Goal: Task Accomplishment & Management: Manage account settings

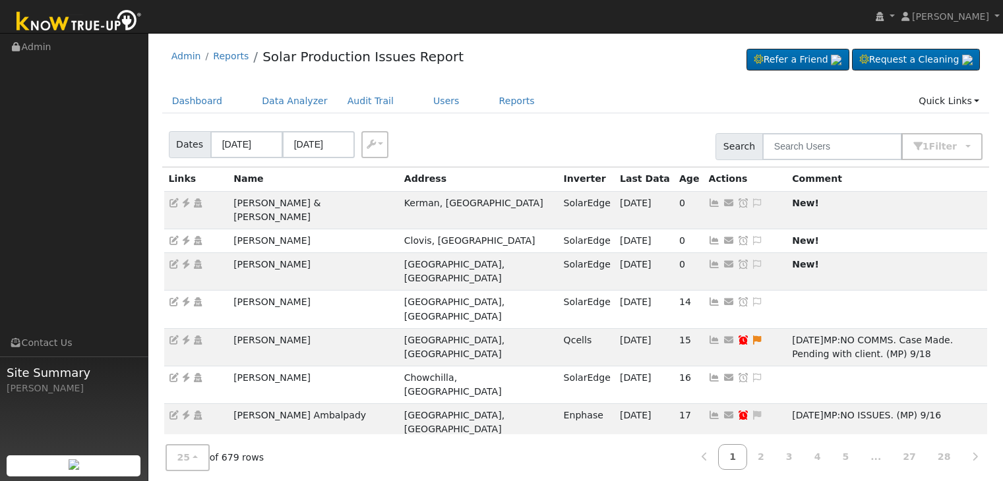
scroll to position [492, 0]
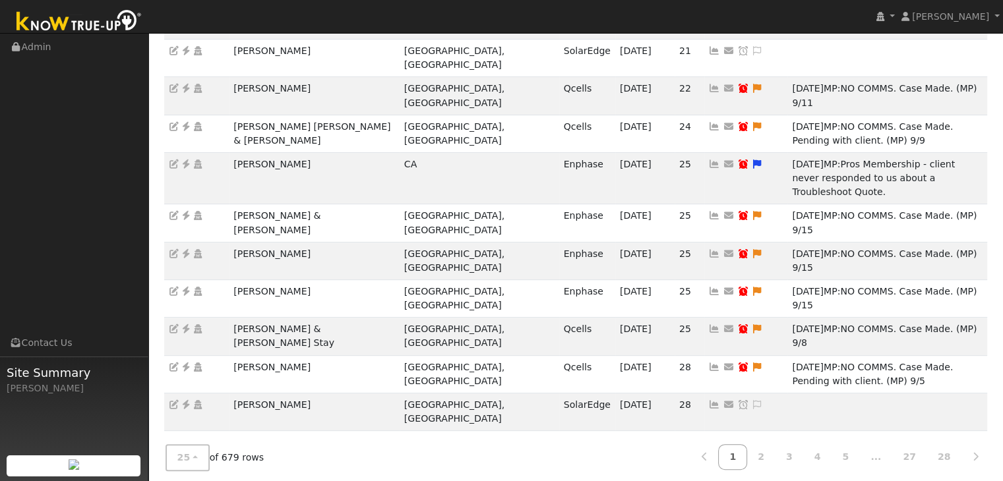
click at [82, 220] on ul "Navigation Admin Links Contact Us Site Summary Mara Panganiban" at bounding box center [74, 274] width 148 height 481
click at [751, 475] on icon at bounding box center [757, 479] width 12 height 9
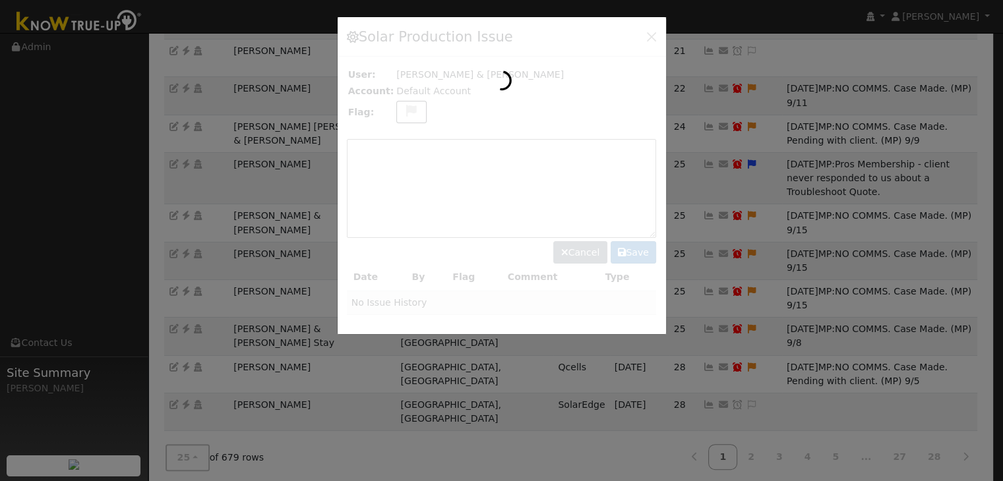
scroll to position [450, 0]
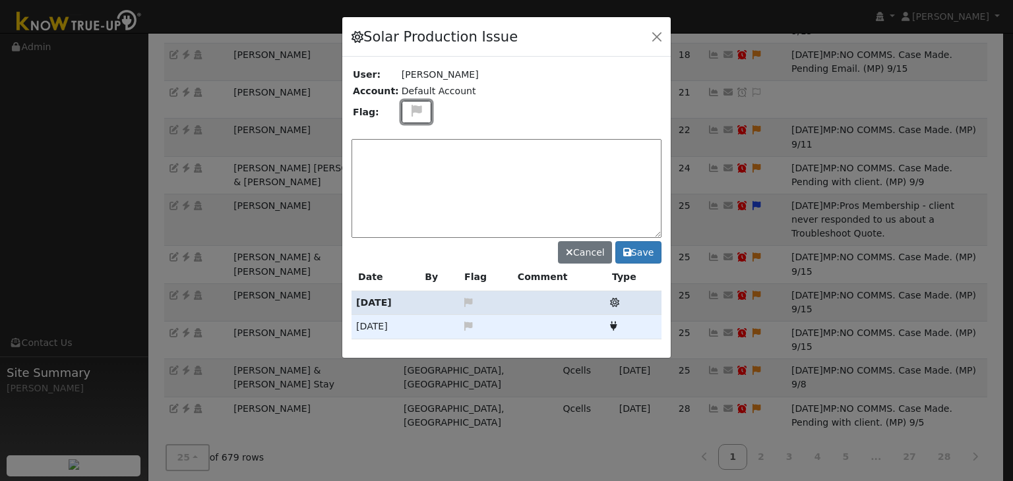
click at [413, 109] on icon at bounding box center [416, 111] width 15 height 12
click at [408, 156] on icon at bounding box center [415, 160] width 15 height 12
click at [408, 156] on textarea at bounding box center [506, 188] width 310 height 99
drag, startPoint x: 408, startPoint y: 145, endPoint x: 421, endPoint y: 133, distance: 18.2
click at [408, 145] on textarea at bounding box center [506, 188] width 310 height 99
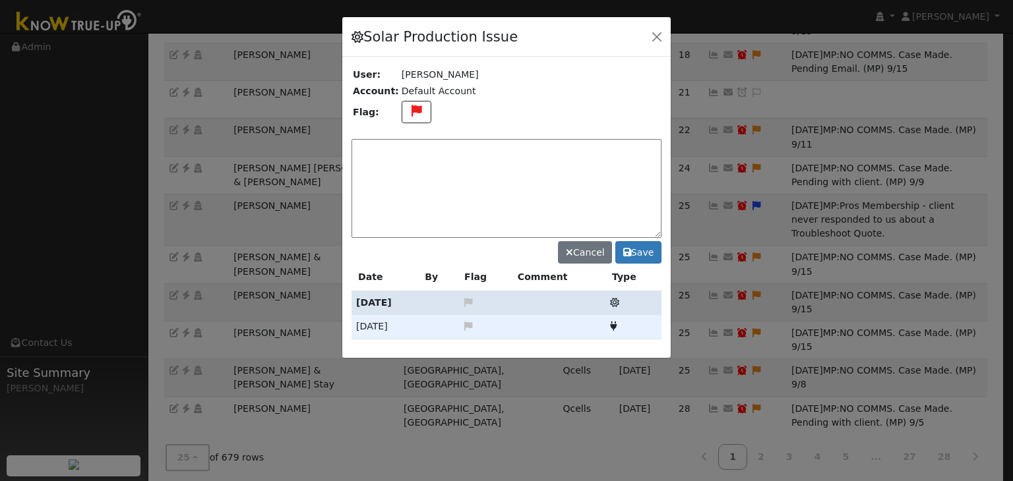
paste textarea "UNKNOWN PRODUCTION,, NO COMMS since 8/25. Module issue"
click at [567, 148] on textarea "UNKNOWN PRODUCTION,, NO COMMS since 8/25. Module issue" at bounding box center [506, 188] width 310 height 99
click at [614, 154] on textarea "UNKNOWN PRODUCTION,, NO COMMS. Module issue" at bounding box center [506, 188] width 310 height 99
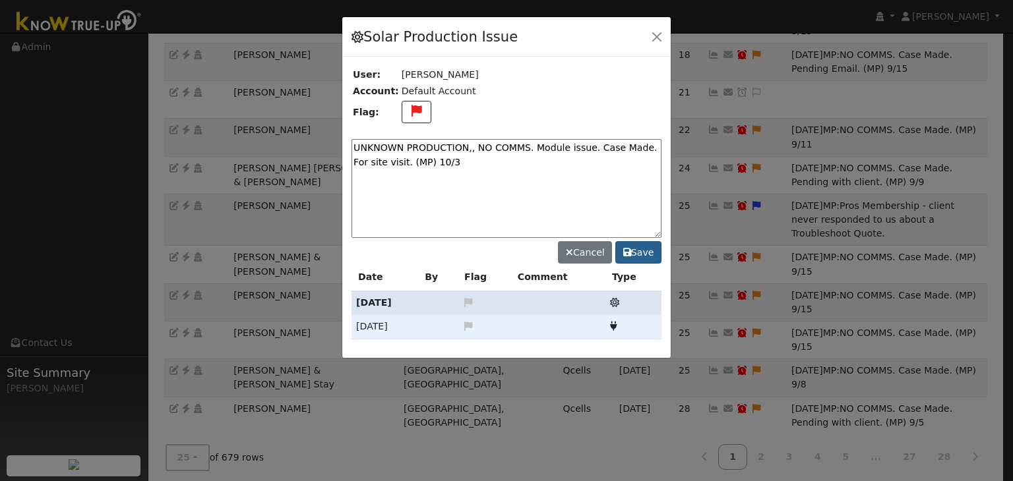
type textarea "UNKNOWN PRODUCTION,, NO COMMS. Module issue. Case Made. For site visit. (MP) 10…"
click at [647, 258] on button "Save" at bounding box center [638, 252] width 46 height 22
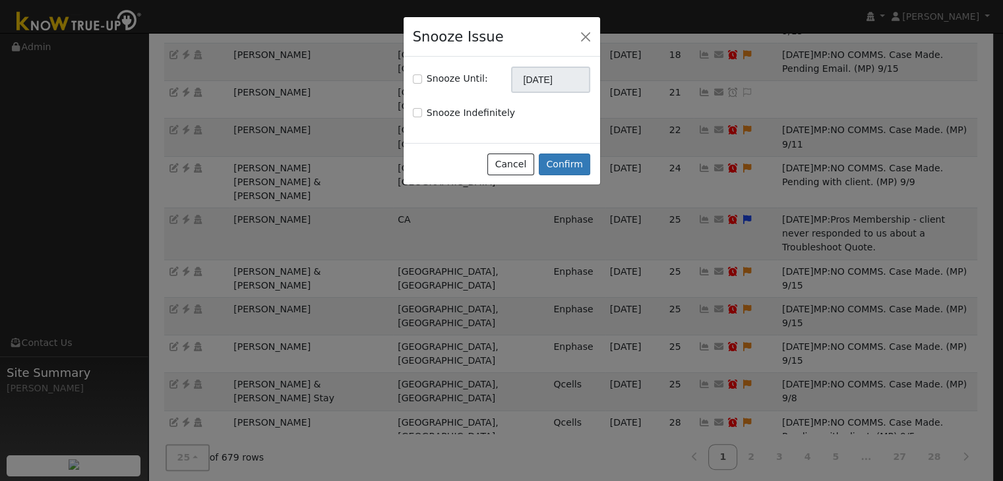
scroll to position [436, 0]
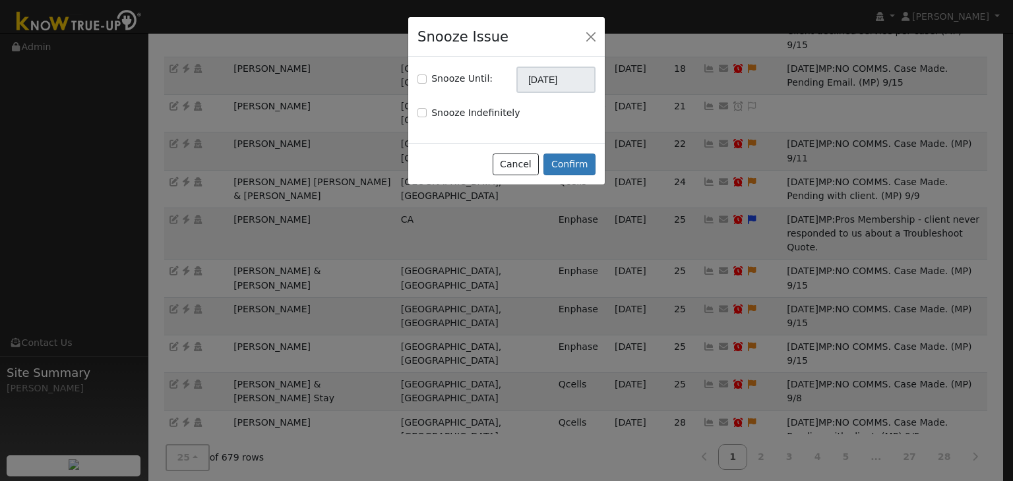
click at [429, 77] on div "Snooze Until:" at bounding box center [454, 79] width 75 height 14
click at [421, 77] on input "Snooze Until:" at bounding box center [421, 79] width 9 height 9
checkbox input "true"
click at [543, 86] on input "[DATE]" at bounding box center [555, 80] width 79 height 26
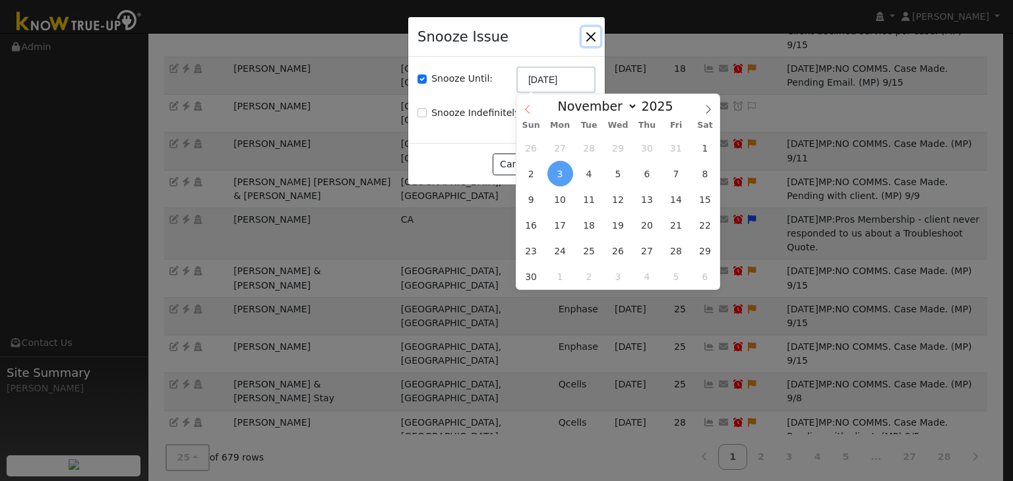
click at [528, 105] on icon at bounding box center [527, 109] width 9 height 9
select select "9"
click at [676, 191] on span "17" at bounding box center [676, 200] width 26 height 26
type input "10/17/2025"
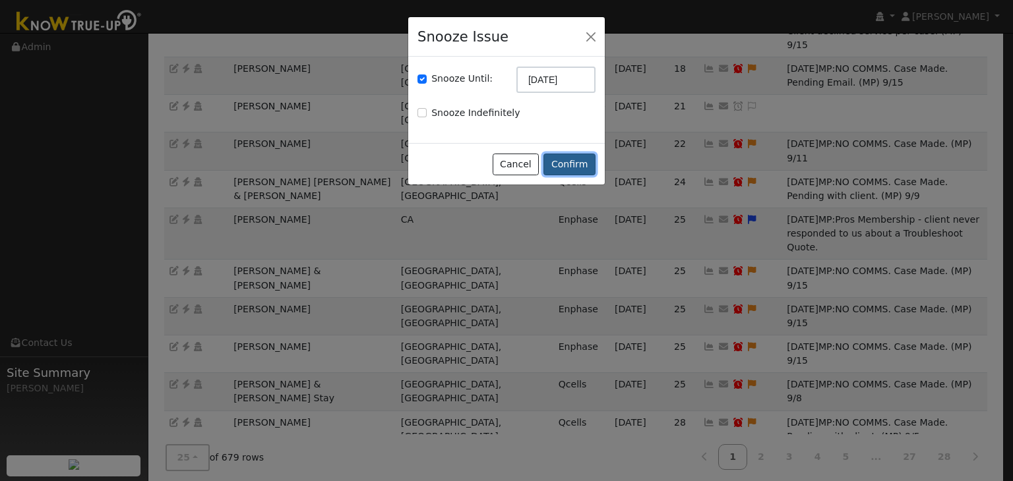
click at [583, 159] on button "Confirm" at bounding box center [569, 165] width 52 height 22
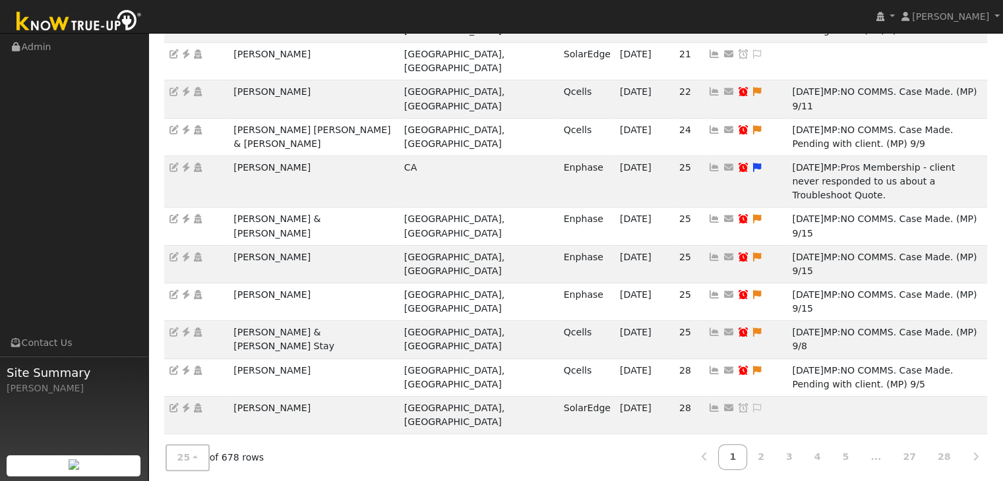
scroll to position [492, 0]
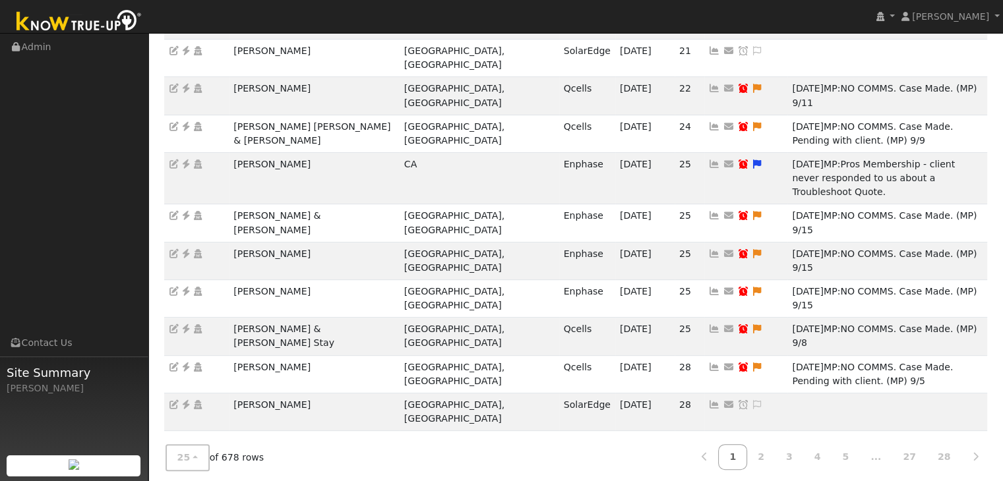
drag, startPoint x: 232, startPoint y: 264, endPoint x: 311, endPoint y: 269, distance: 79.3
click at [311, 469] on td "James Hyde" at bounding box center [314, 488] width 171 height 38
copy td "James Hyde"
click at [187, 475] on icon at bounding box center [186, 479] width 12 height 9
click at [751, 475] on icon at bounding box center [757, 479] width 12 height 9
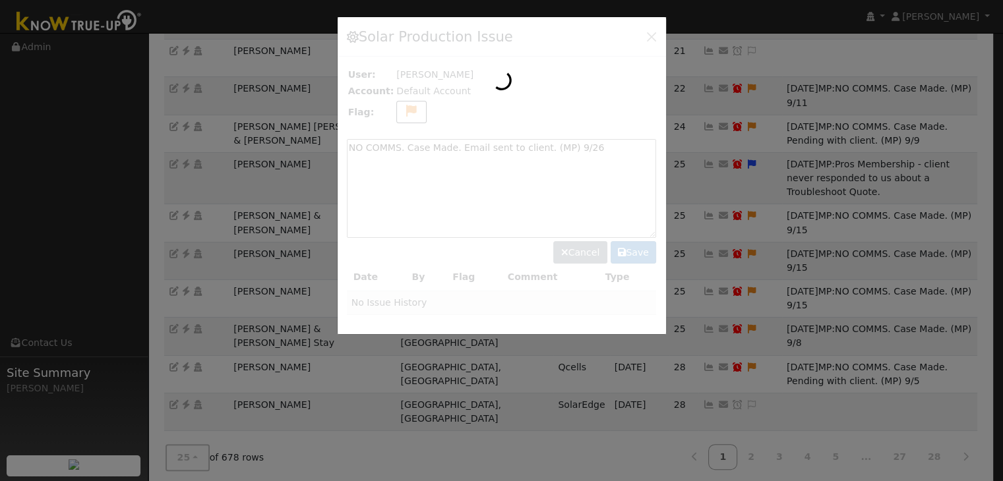
scroll to position [450, 0]
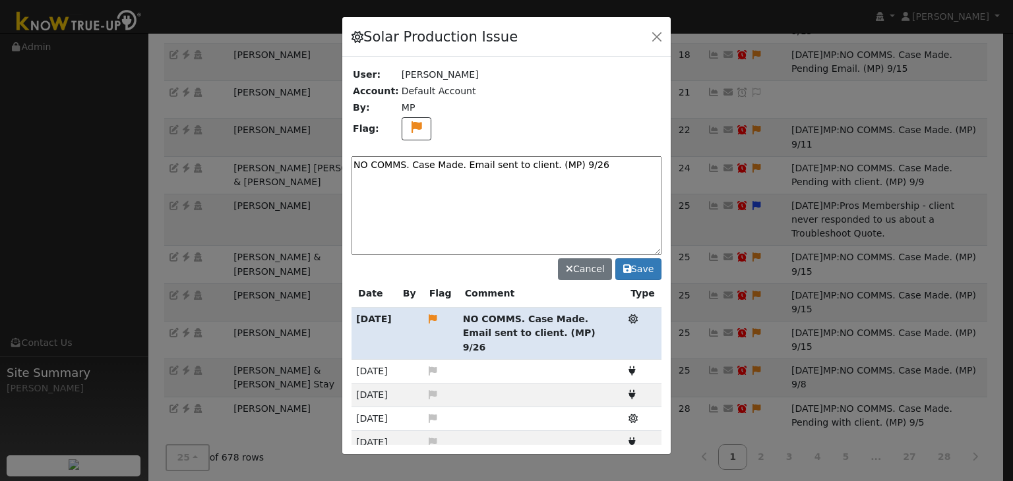
click at [503, 164] on textarea "NO COMMS. Case Made. Email sent to client. (MP) 9/26" at bounding box center [506, 205] width 310 height 99
paste textarea "Pending with client (MP)"
click at [557, 158] on textarea "NO COMMS. Pending with client (MP)" at bounding box center [506, 205] width 310 height 99
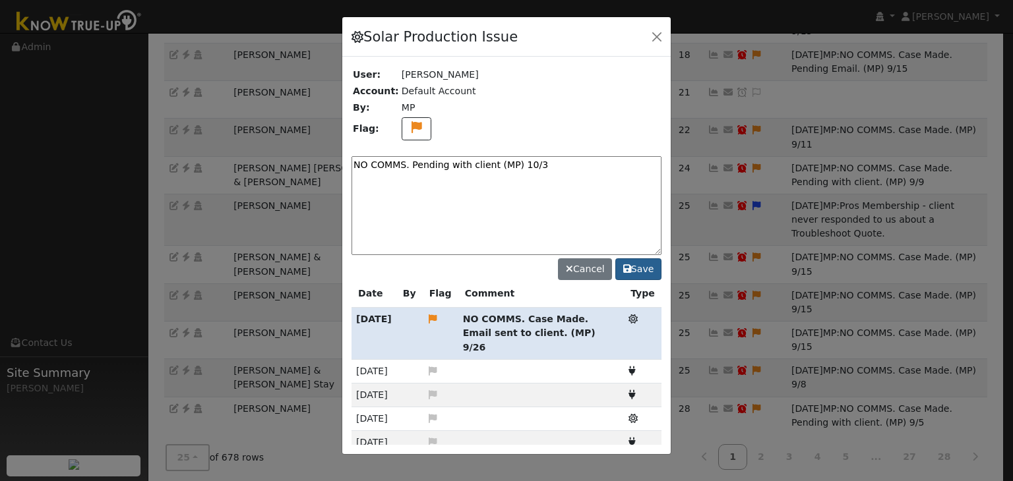
type textarea "NO COMMS. Pending with client (MP) 10/3"
click at [631, 268] on icon at bounding box center [627, 268] width 8 height 9
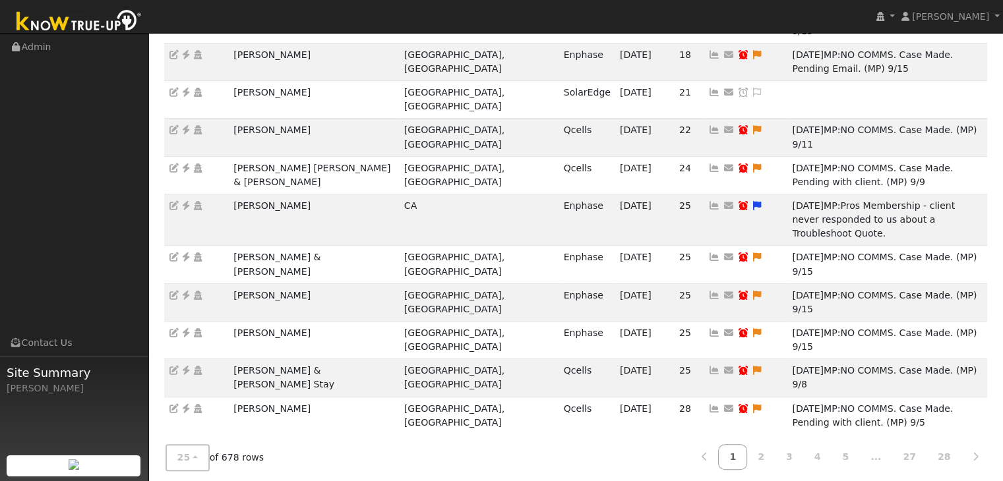
type input "[DATE]"
checkbox input "true"
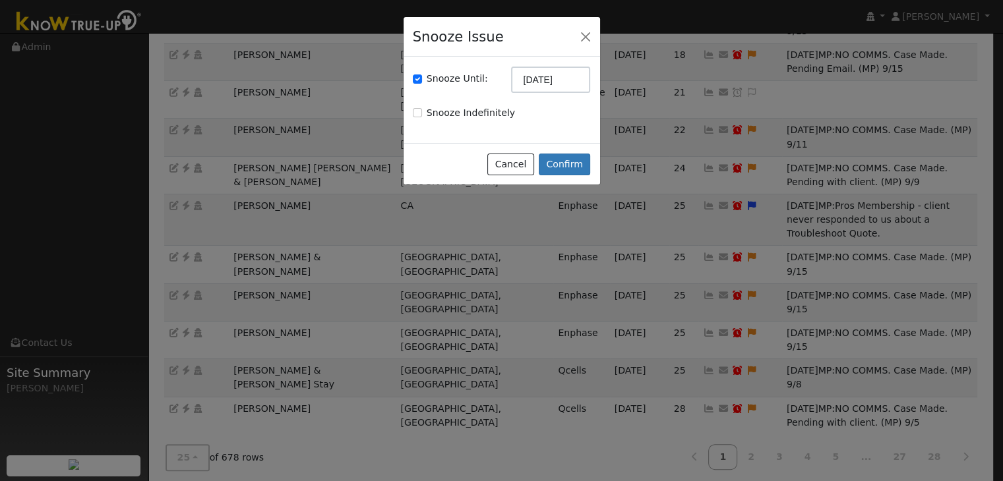
scroll to position [436, 0]
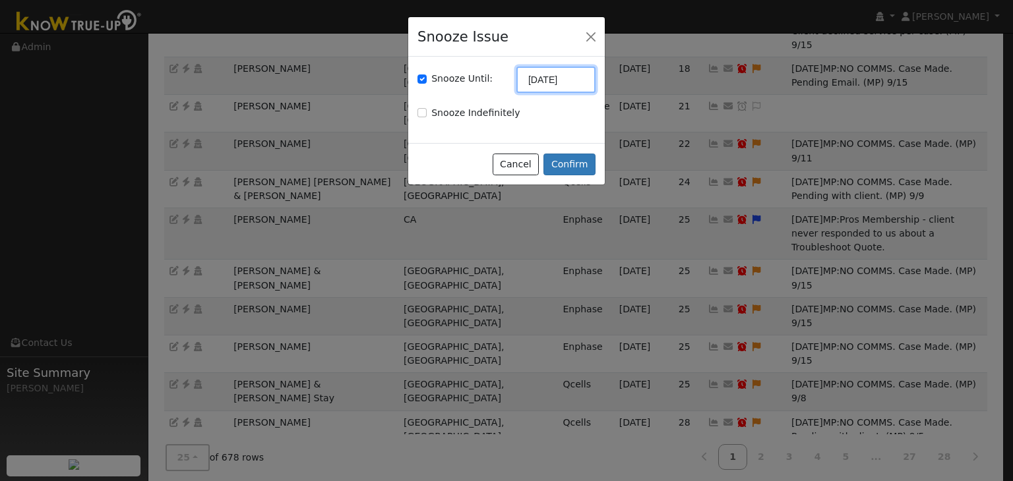
click at [555, 88] on body "Mara Panganiban Mara Panganiban Profile My Company Help Center Terms Of Service…" at bounding box center [506, 186] width 1013 height 1181
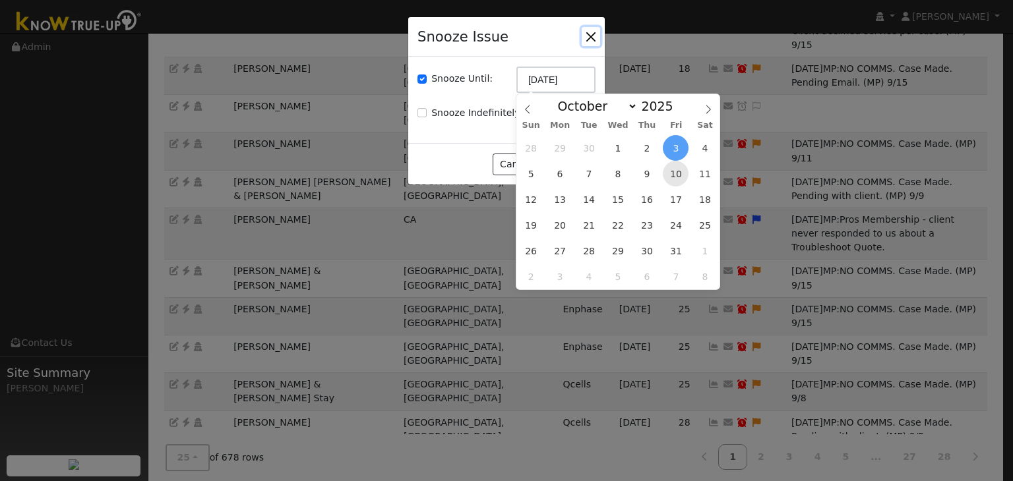
click at [674, 173] on span "10" at bounding box center [676, 174] width 26 height 26
type input "10/10/2025"
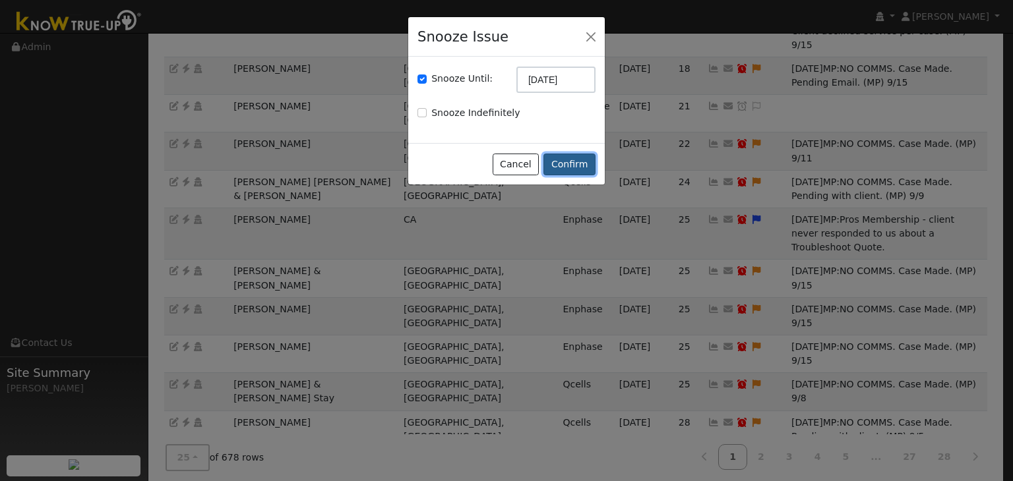
click at [580, 167] on button "Confirm" at bounding box center [569, 165] width 52 height 22
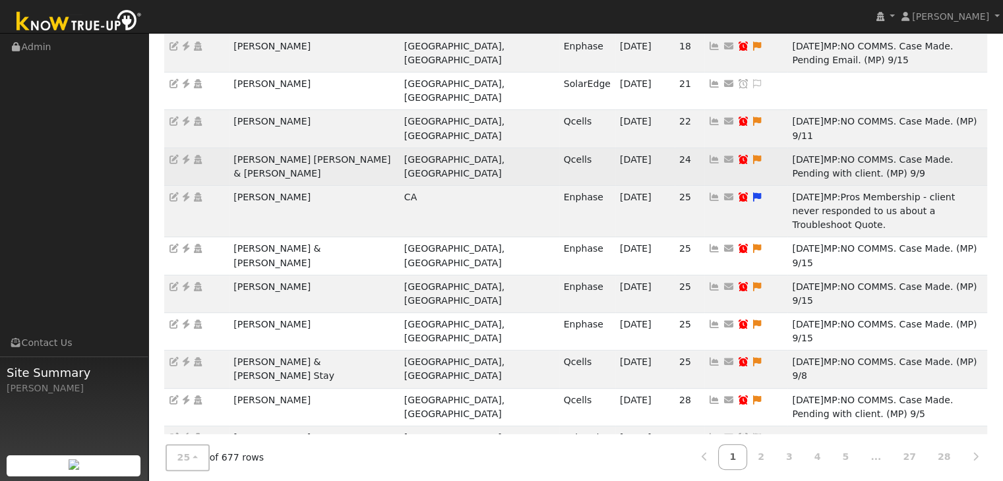
scroll to position [478, 0]
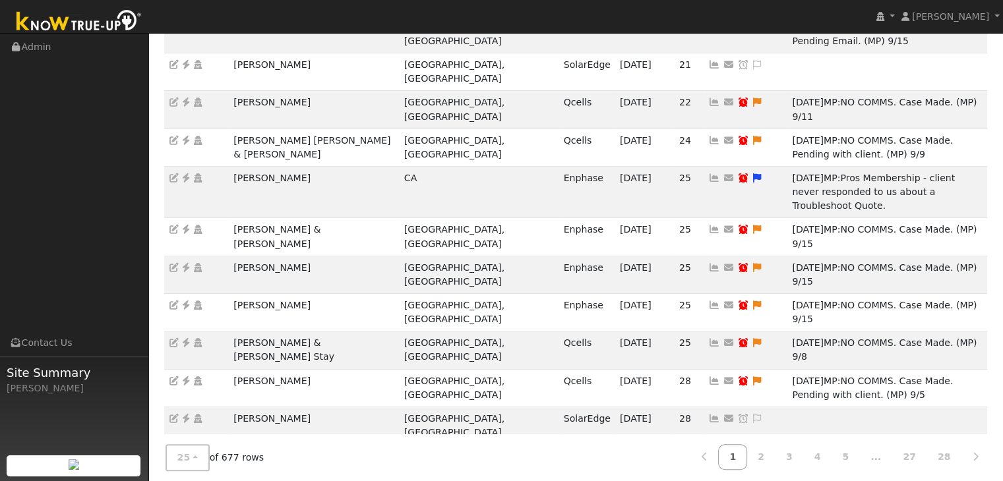
drag, startPoint x: 227, startPoint y: 285, endPoint x: 356, endPoint y: 289, distance: 128.6
copy tr "Monico & Leticia Vargas"
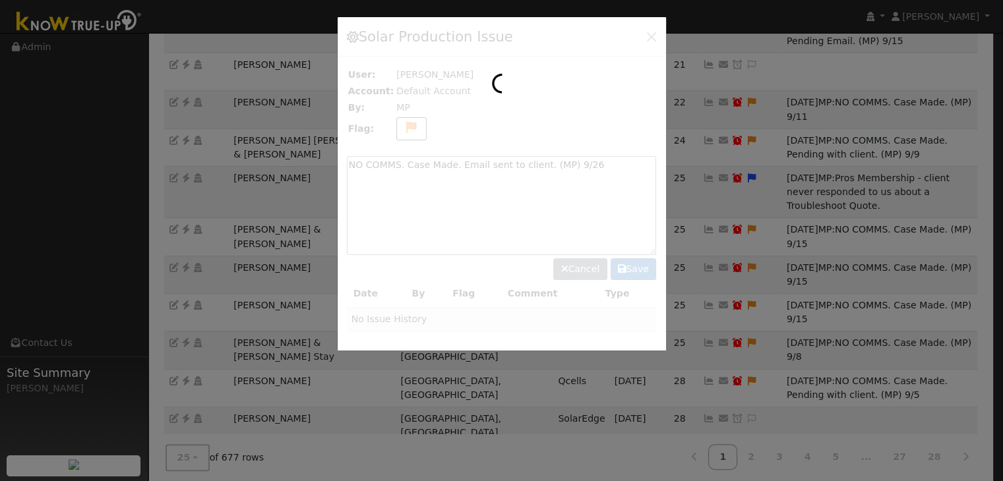
scroll to position [450, 0]
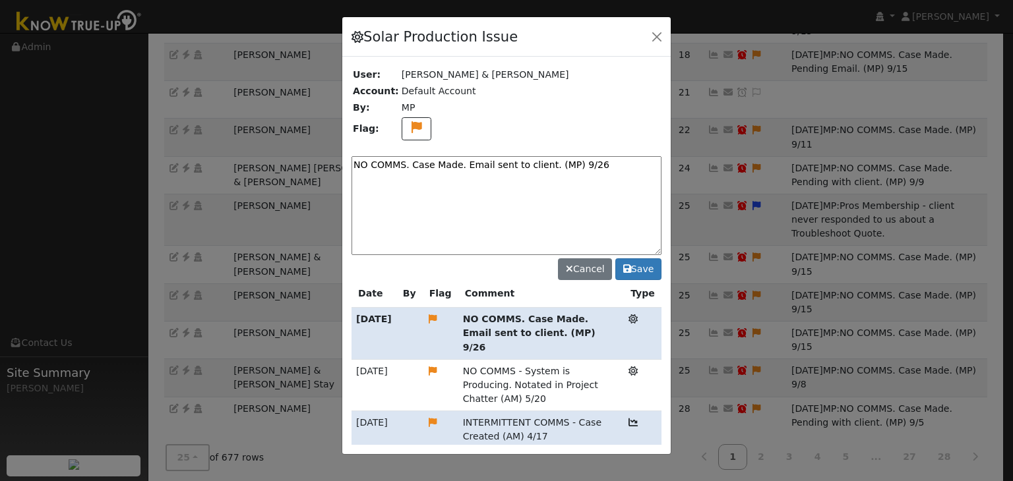
click at [485, 158] on textarea "NO COMMS. Case Made. Email sent to client. (MP) 9/26" at bounding box center [506, 205] width 310 height 99
paste textarea "Pending service (MP)"
click at [551, 156] on textarea "NO COMMS. Pending service (MP)" at bounding box center [506, 205] width 310 height 99
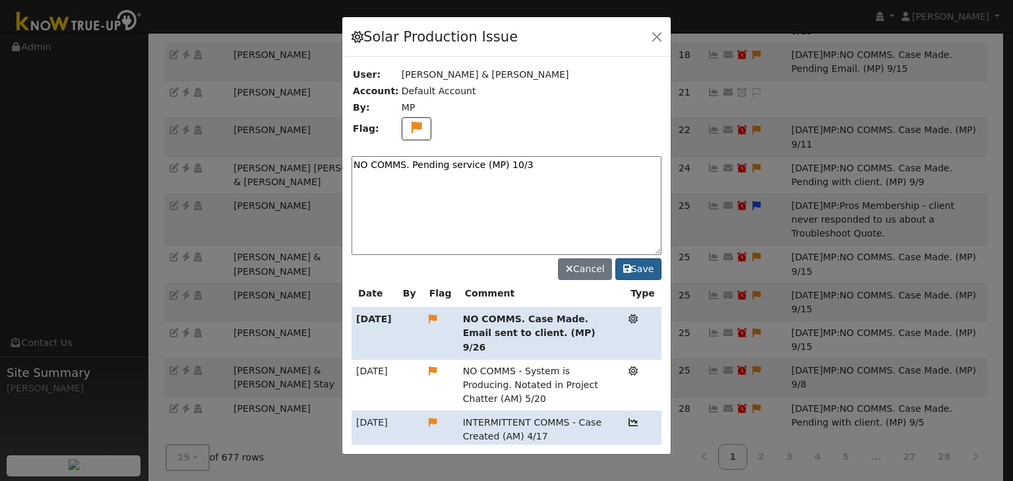
type textarea "NO COMMS. Pending service (MP) 10/3"
click at [640, 270] on button "Save" at bounding box center [638, 269] width 46 height 22
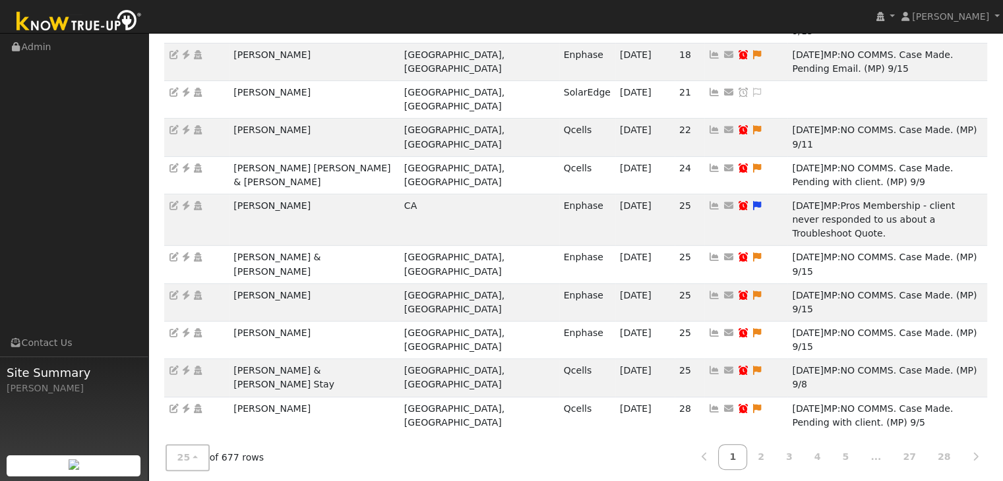
type input "[DATE]"
checkbox input "true"
select select "9"
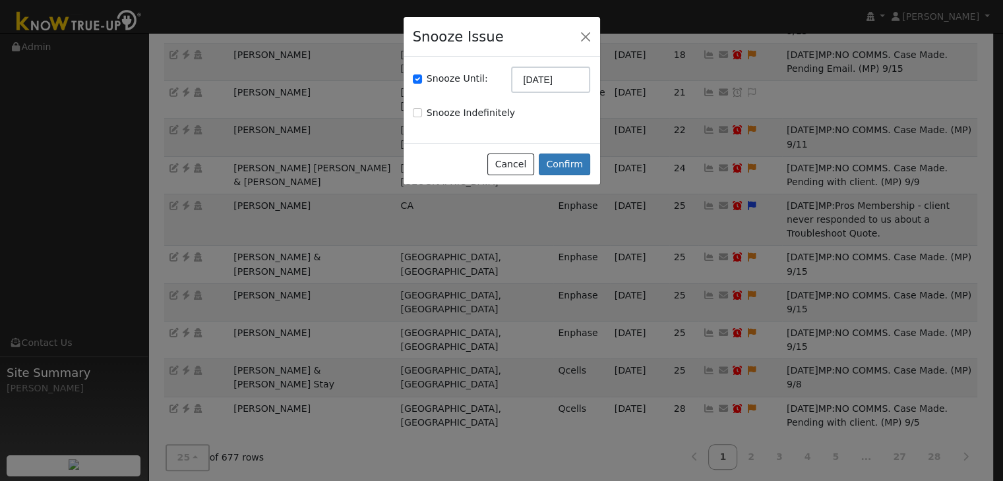
scroll to position [436, 0]
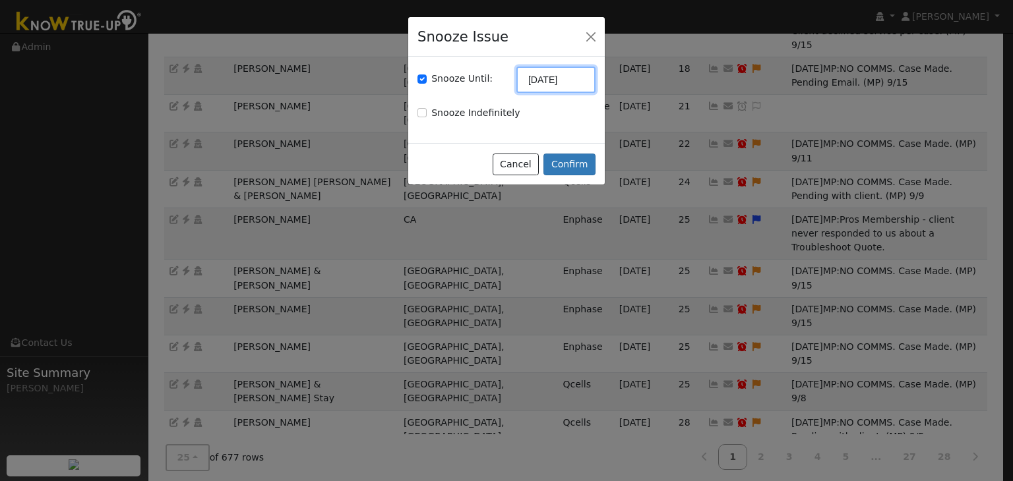
click at [545, 80] on input "[DATE]" at bounding box center [555, 80] width 79 height 26
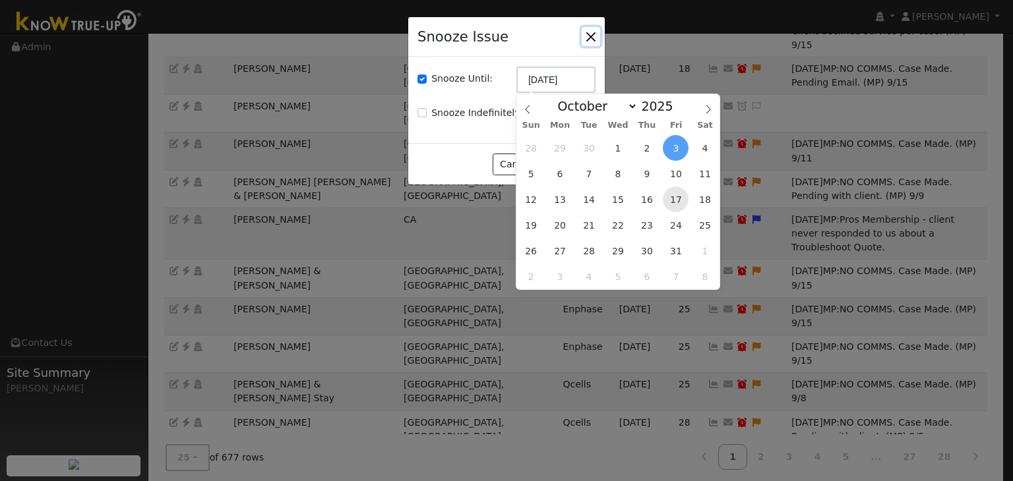
click at [673, 199] on span "17" at bounding box center [676, 200] width 26 height 26
type input "10/17/2025"
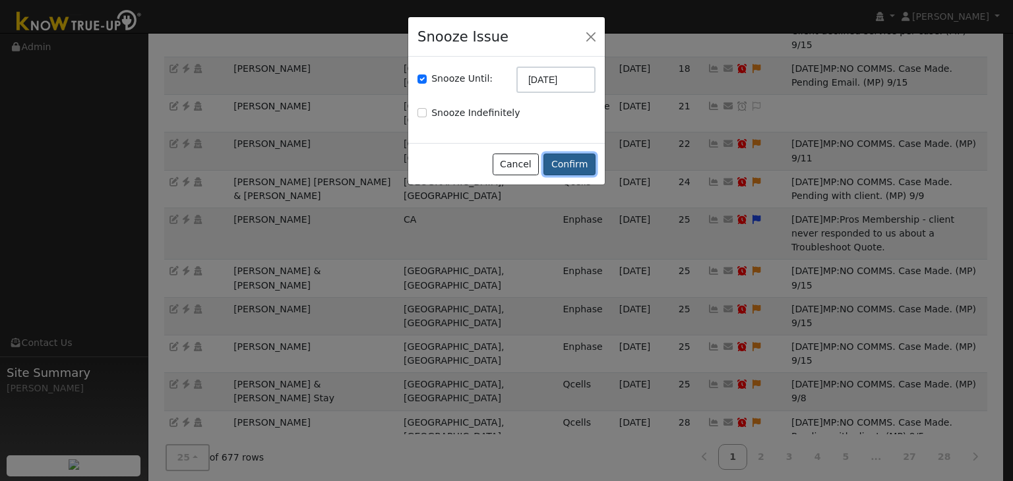
click at [585, 164] on button "Confirm" at bounding box center [569, 165] width 52 height 22
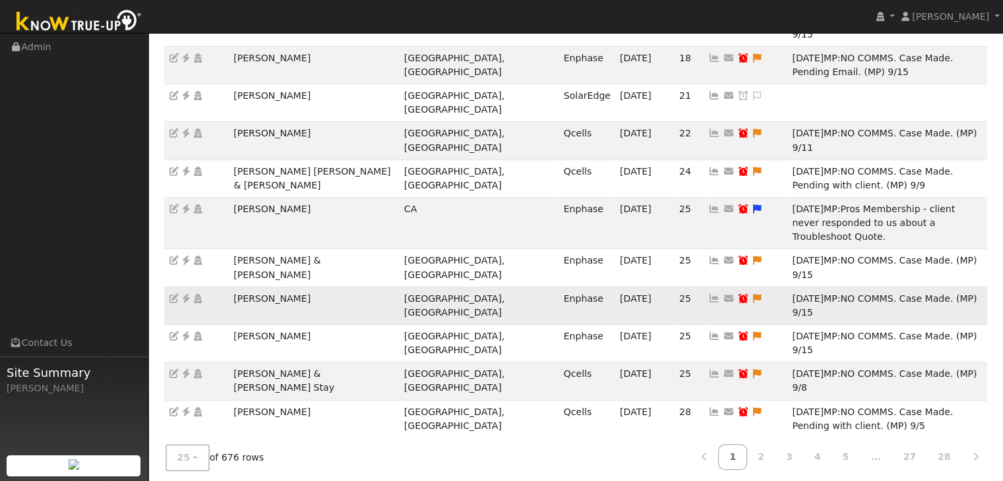
scroll to position [464, 0]
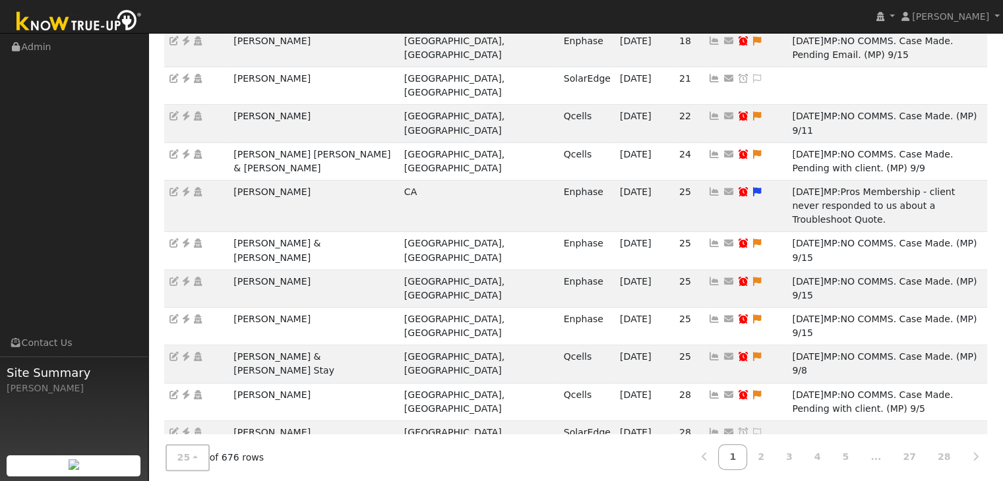
drag, startPoint x: 231, startPoint y: 380, endPoint x: 336, endPoint y: 382, distance: 104.2
click at [112, 282] on ul "Navigation Admin Links Contact Us Site Summary Mara Panganiban" at bounding box center [74, 274] width 148 height 481
click at [771, 449] on link "2" at bounding box center [760, 457] width 29 height 26
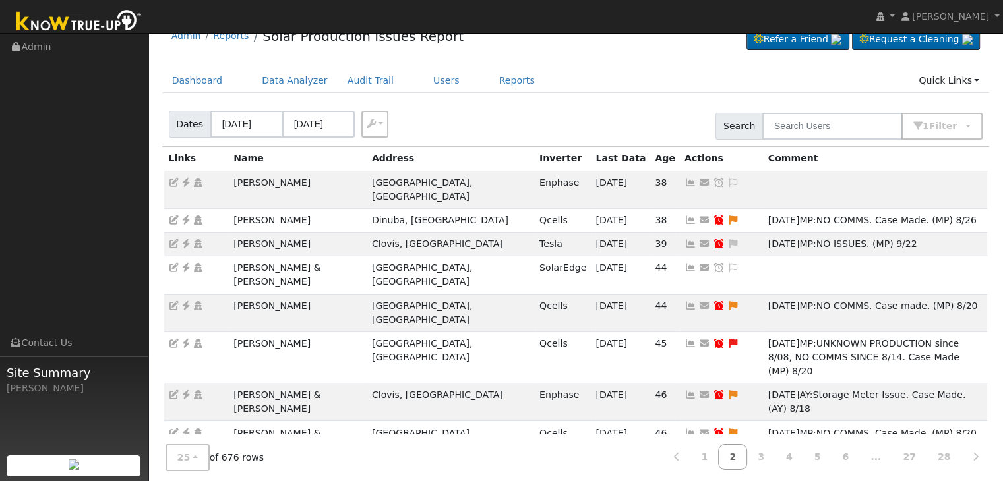
scroll to position [0, 0]
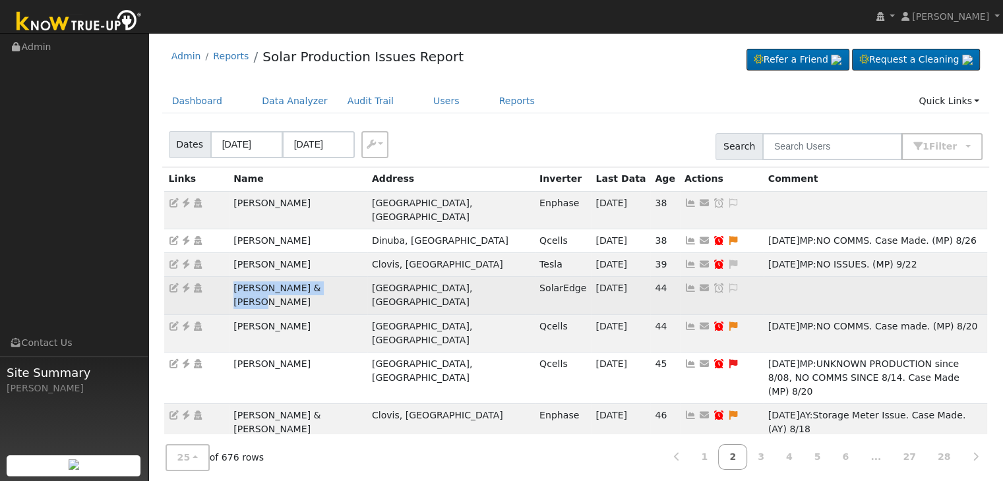
drag, startPoint x: 231, startPoint y: 275, endPoint x: 349, endPoint y: 268, distance: 118.2
click at [349, 277] on td "James & Tiffany Romero" at bounding box center [298, 296] width 138 height 38
copy td "James & Tiffany Romero"
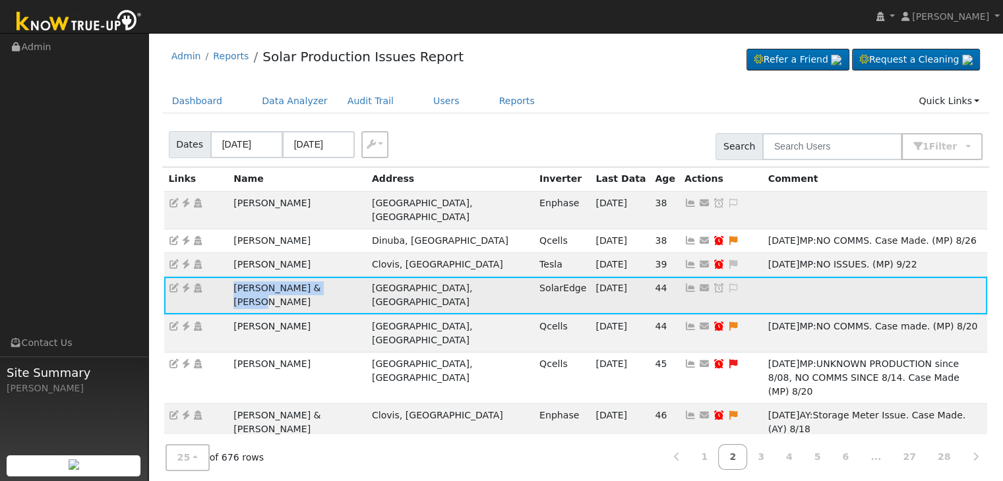
click at [186, 284] on icon at bounding box center [186, 288] width 12 height 9
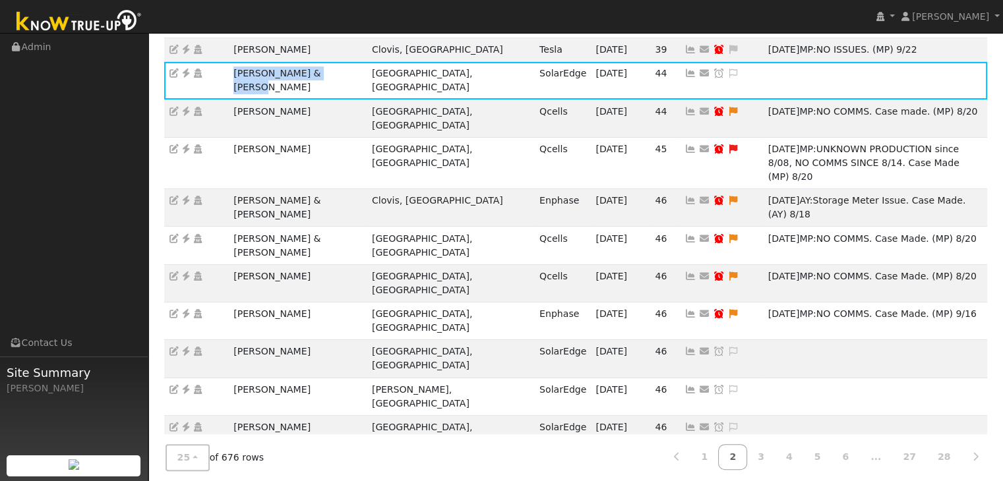
scroll to position [264, 0]
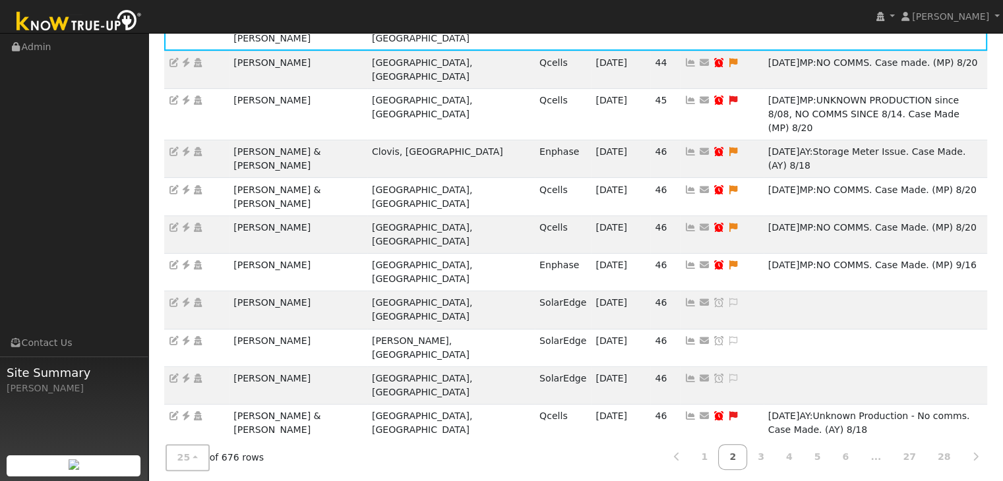
click at [714, 464] on link "1" at bounding box center [704, 457] width 29 height 26
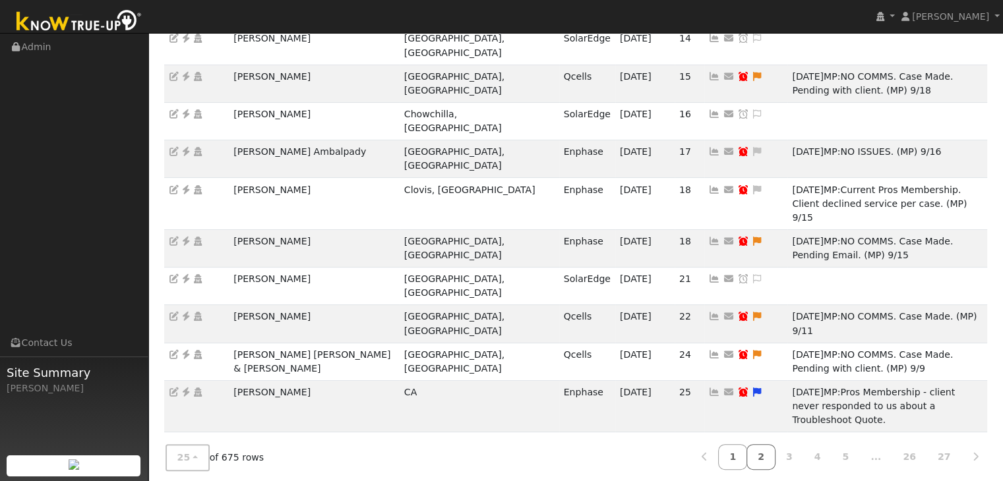
click at [775, 462] on link "2" at bounding box center [760, 457] width 29 height 26
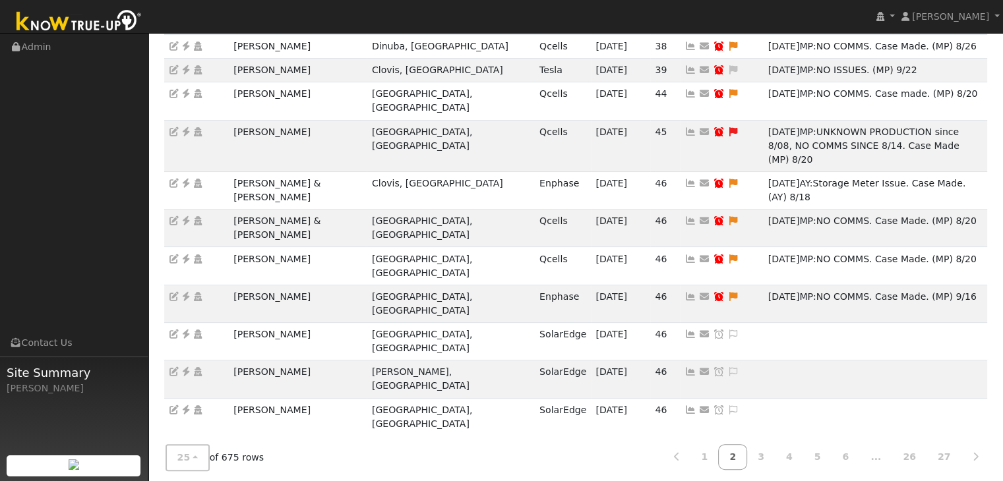
scroll to position [198, 0]
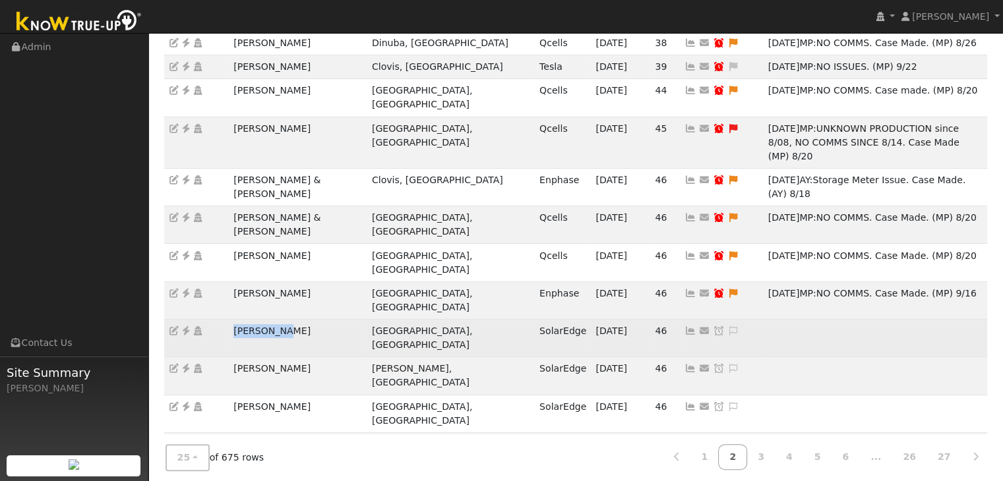
drag, startPoint x: 229, startPoint y: 233, endPoint x: 306, endPoint y: 231, distance: 76.5
click at [306, 320] on td "[PERSON_NAME]" at bounding box center [298, 339] width 138 height 38
copy td "[PERSON_NAME]"
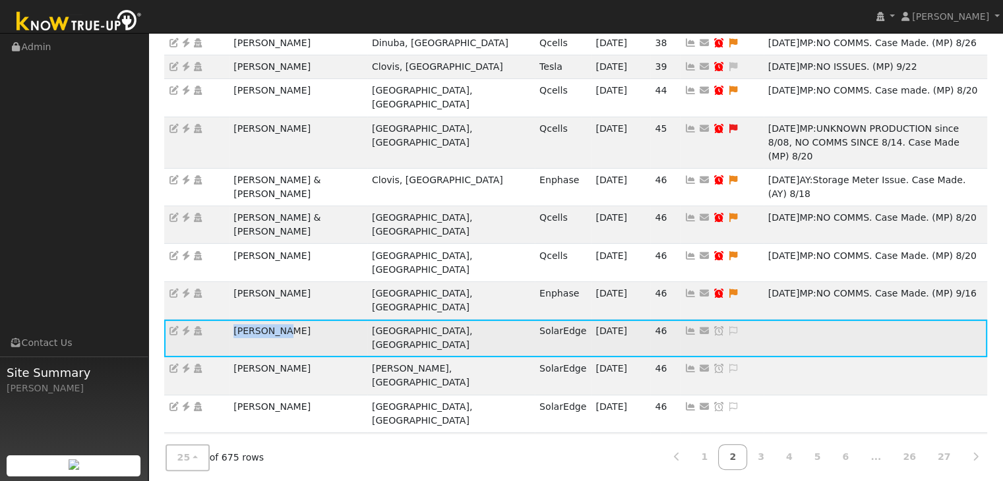
click at [183, 326] on icon at bounding box center [186, 330] width 12 height 9
click at [727, 326] on icon at bounding box center [733, 330] width 12 height 9
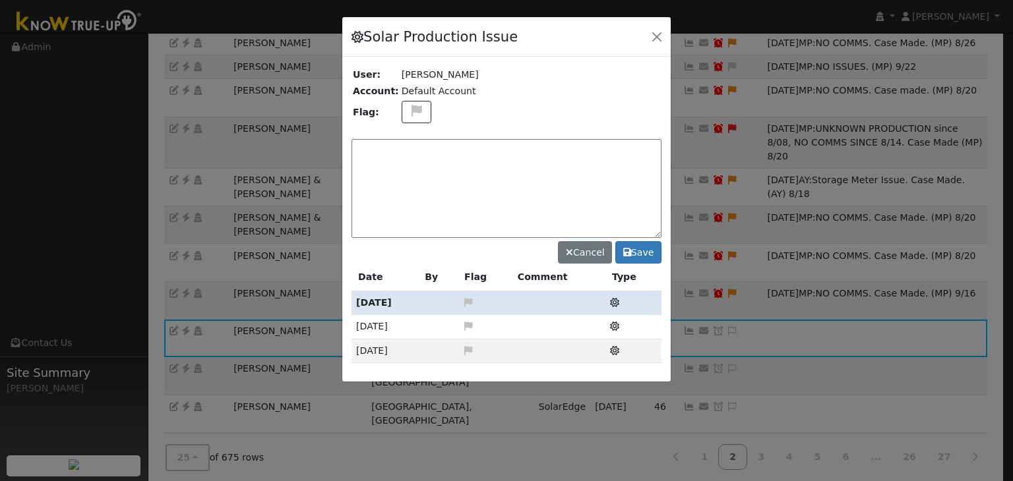
click at [402, 159] on textarea at bounding box center [506, 188] width 310 height 99
click at [409, 106] on icon at bounding box center [416, 111] width 15 height 12
click at [409, 168] on icon at bounding box center [415, 174] width 15 height 12
click at [411, 159] on textarea at bounding box center [506, 188] width 310 height 99
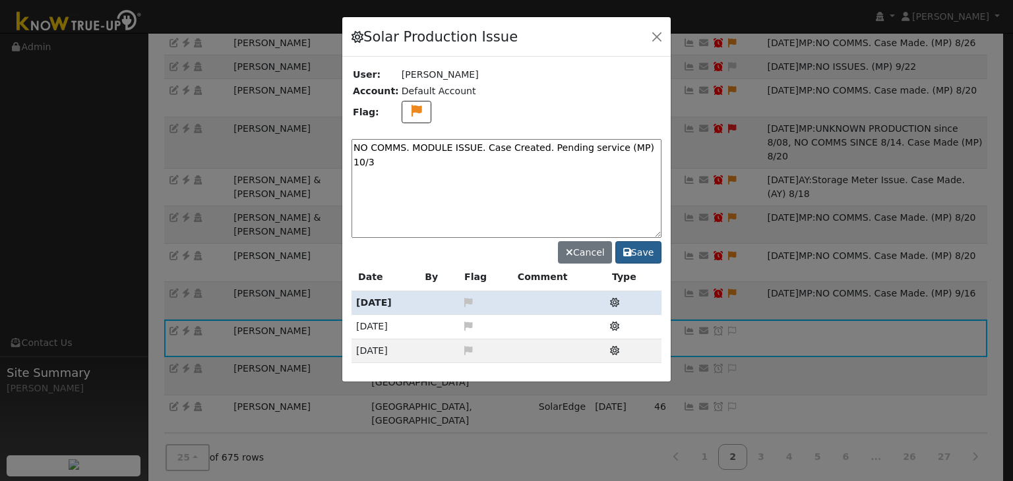
type textarea "NO COMMS. MODULE ISSUE. Case Created. Pending service (MP) 10/3"
click at [641, 251] on button "Save" at bounding box center [638, 252] width 46 height 22
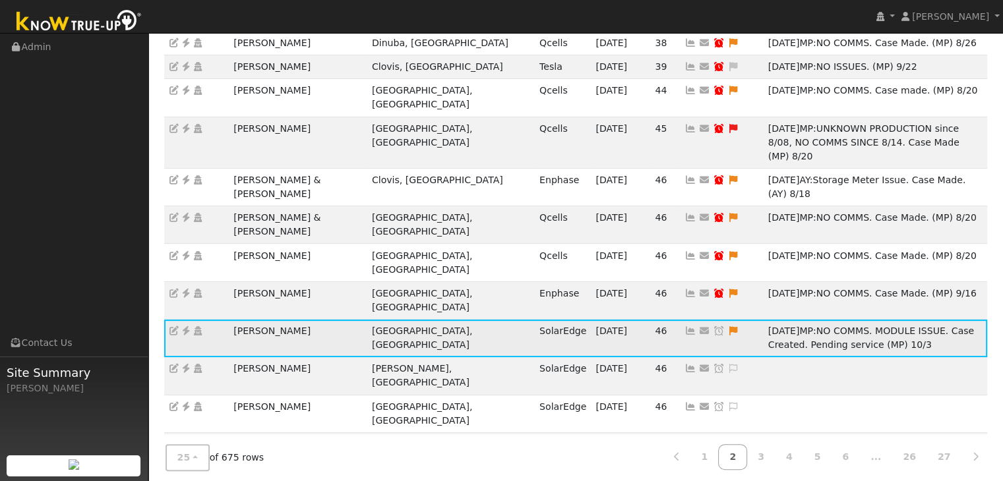
click at [713, 326] on icon at bounding box center [719, 330] width 12 height 9
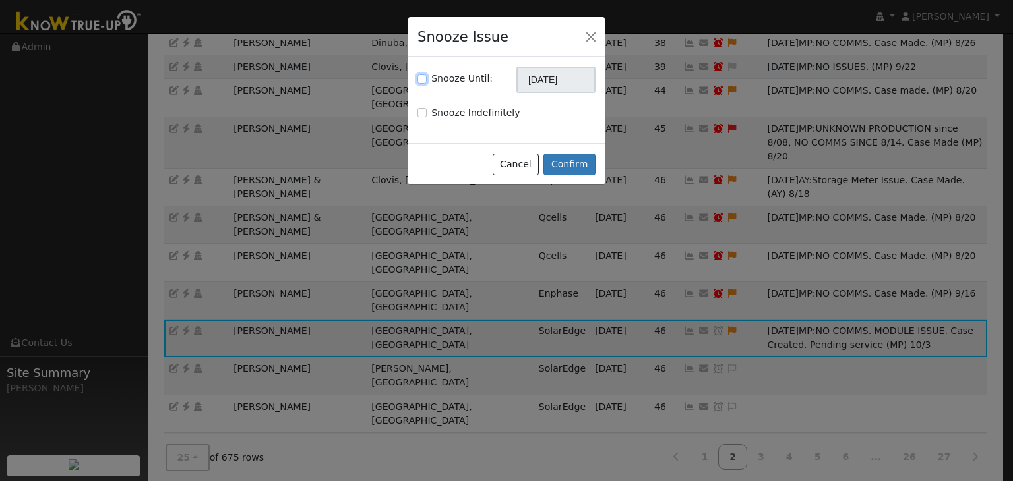
click at [424, 78] on input "Snooze Until:" at bounding box center [421, 79] width 9 height 9
checkbox input "true"
click at [534, 80] on input "[DATE]" at bounding box center [555, 80] width 79 height 26
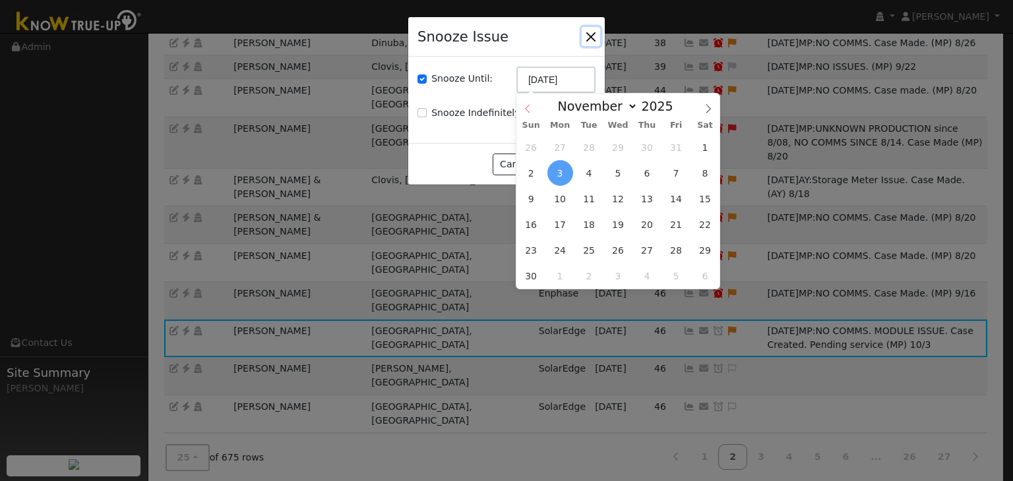
click at [526, 109] on icon at bounding box center [527, 109] width 5 height 9
select select "9"
click at [678, 196] on span "17" at bounding box center [676, 199] width 26 height 26
type input "10/17/2025"
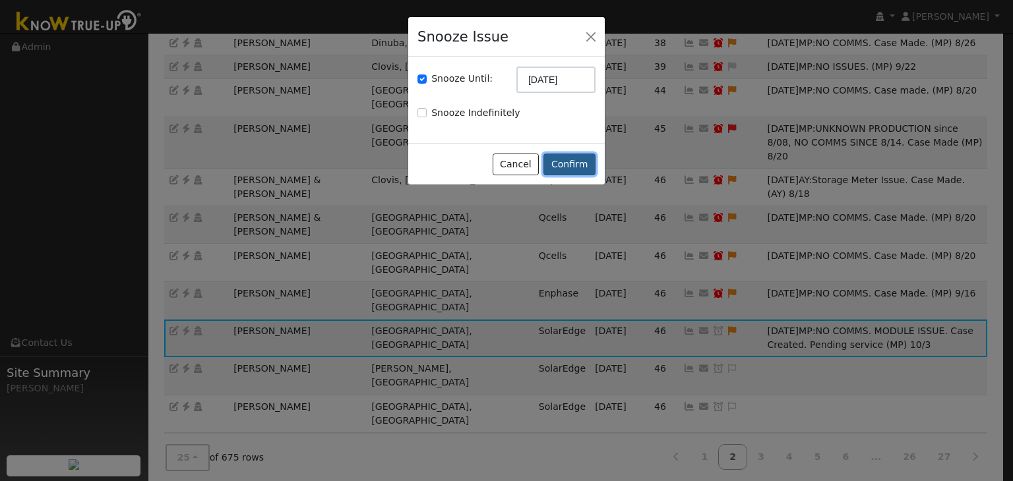
click at [563, 169] on button "Confirm" at bounding box center [569, 165] width 52 height 22
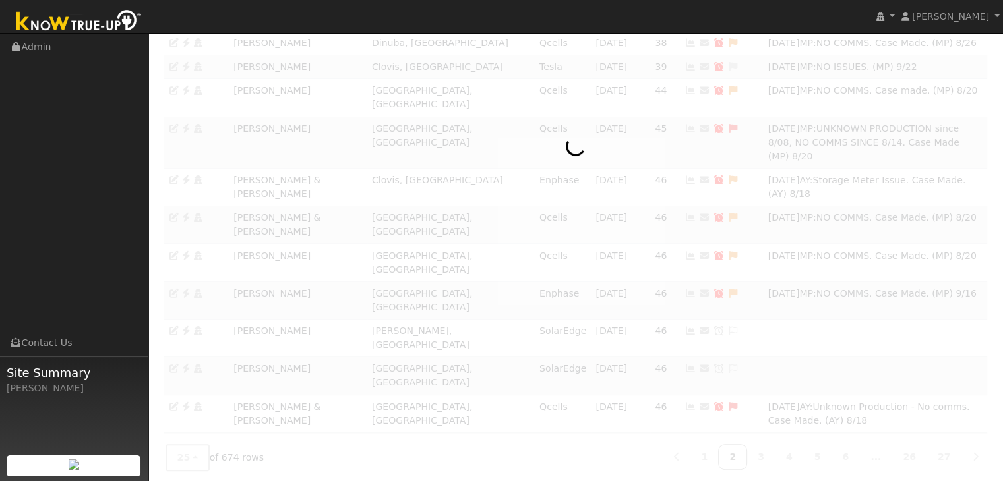
scroll to position [194, 0]
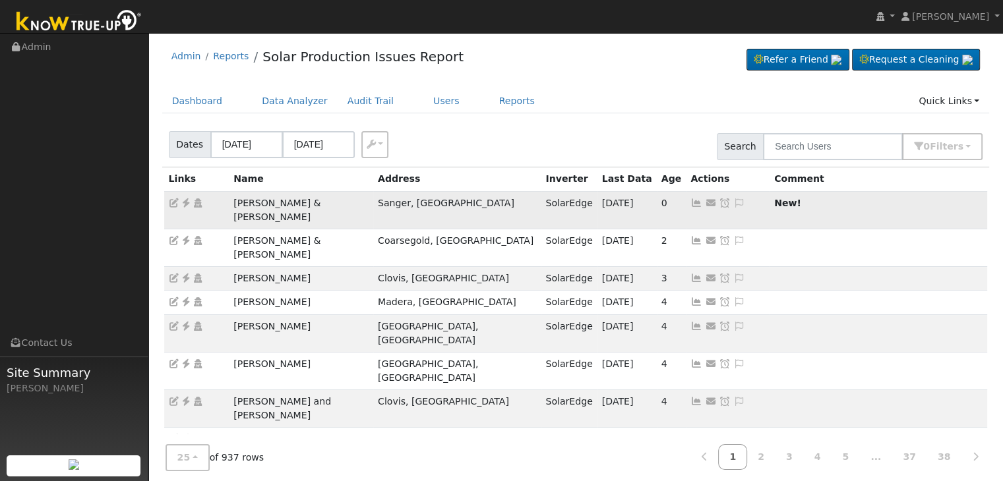
click at [187, 200] on icon at bounding box center [186, 202] width 12 height 9
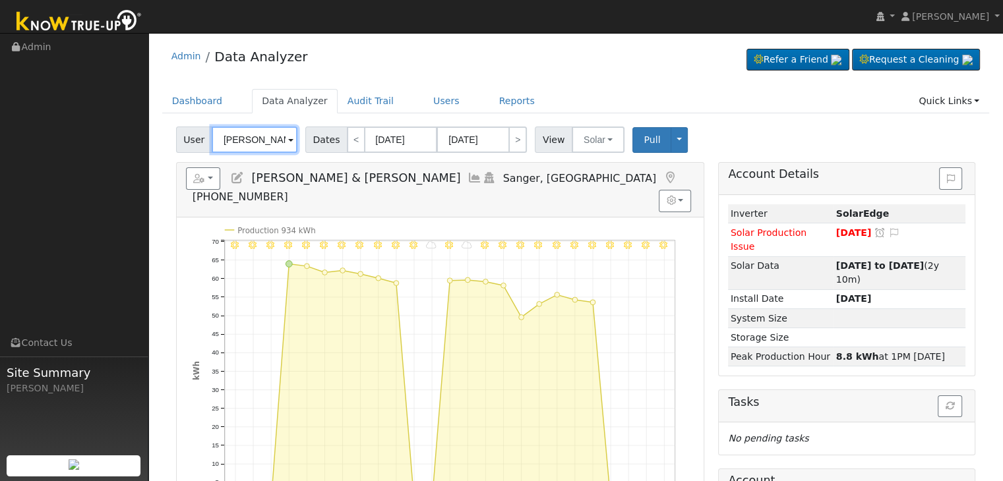
click at [249, 138] on input "Gino & Sonia Bermeo" at bounding box center [255, 140] width 86 height 26
paste input "Tara Mauldin"
type input "Tara Mauldin"
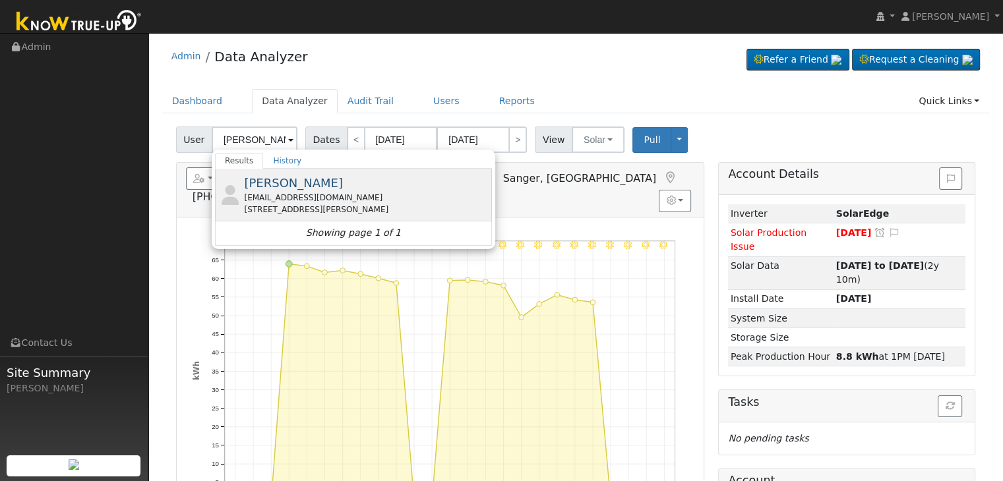
click at [291, 196] on div "eponia2001@yahoo.com" at bounding box center [366, 198] width 245 height 12
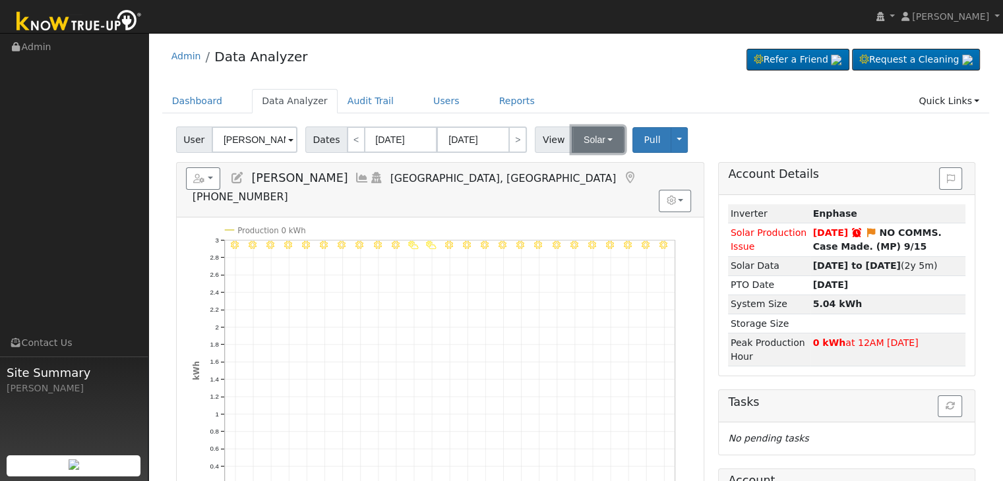
click at [580, 150] on button "Solar" at bounding box center [598, 140] width 53 height 26
click at [594, 171] on link "Utility" at bounding box center [615, 169] width 92 height 18
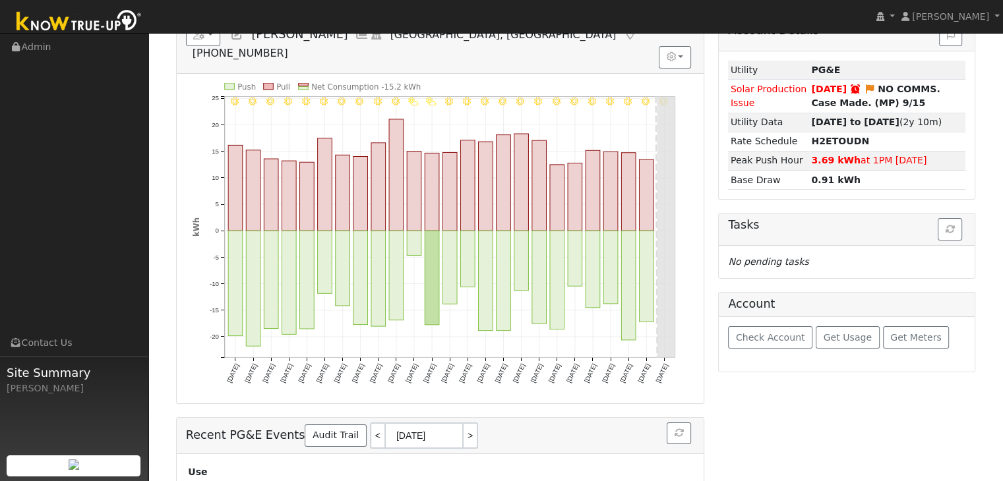
scroll to position [193, 0]
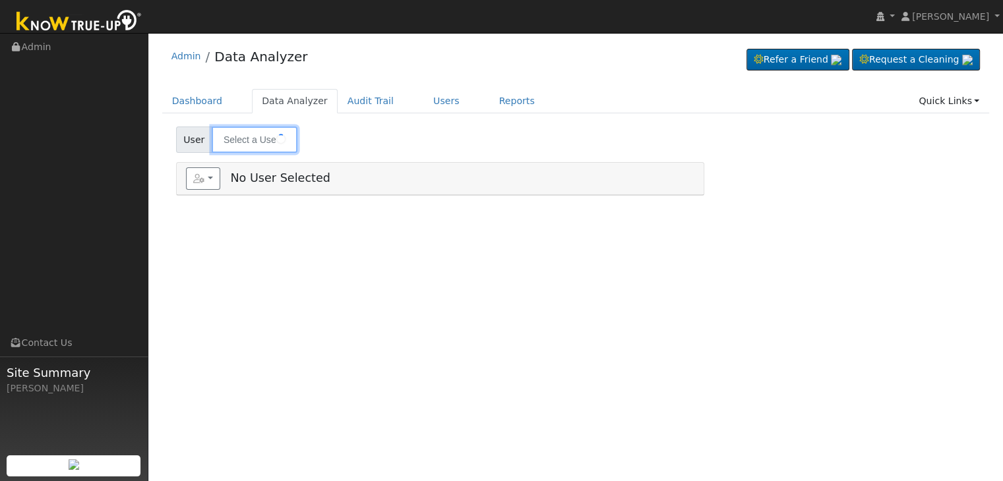
type input "[PERSON_NAME]"
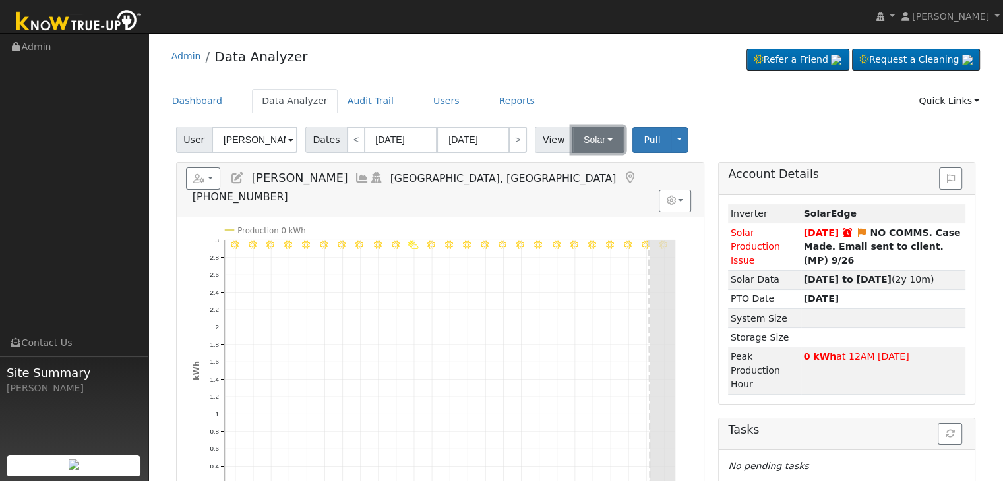
drag, startPoint x: 581, startPoint y: 139, endPoint x: 588, endPoint y: 148, distance: 11.7
click at [581, 139] on button "Solar" at bounding box center [598, 140] width 53 height 26
click at [592, 173] on link "Utility" at bounding box center [615, 169] width 92 height 18
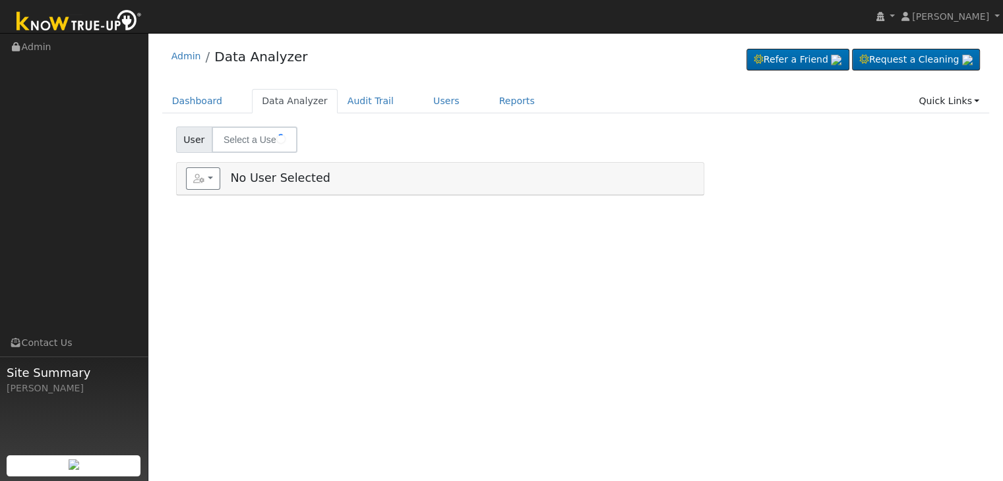
type input "[PERSON_NAME] & [PERSON_NAME]"
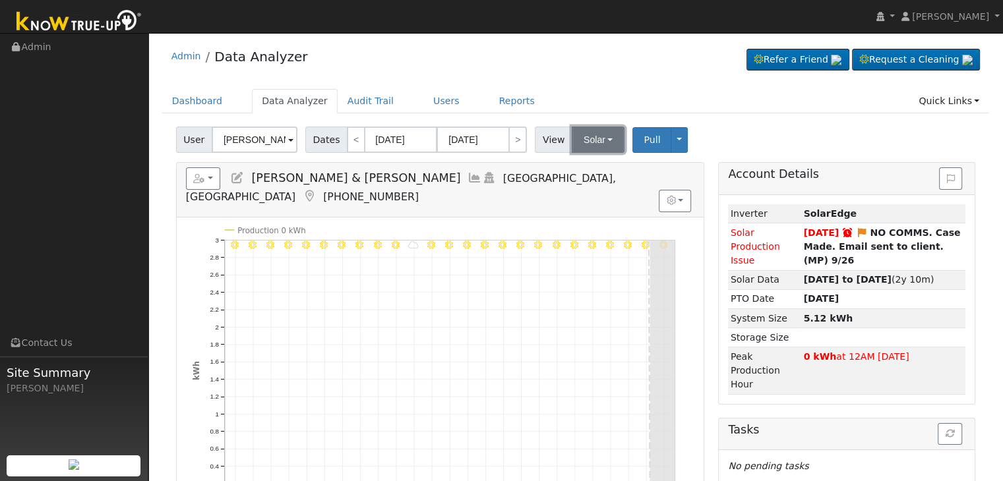
click at [588, 138] on button "Solar" at bounding box center [598, 140] width 53 height 26
click at [589, 171] on link "Utility" at bounding box center [615, 169] width 92 height 18
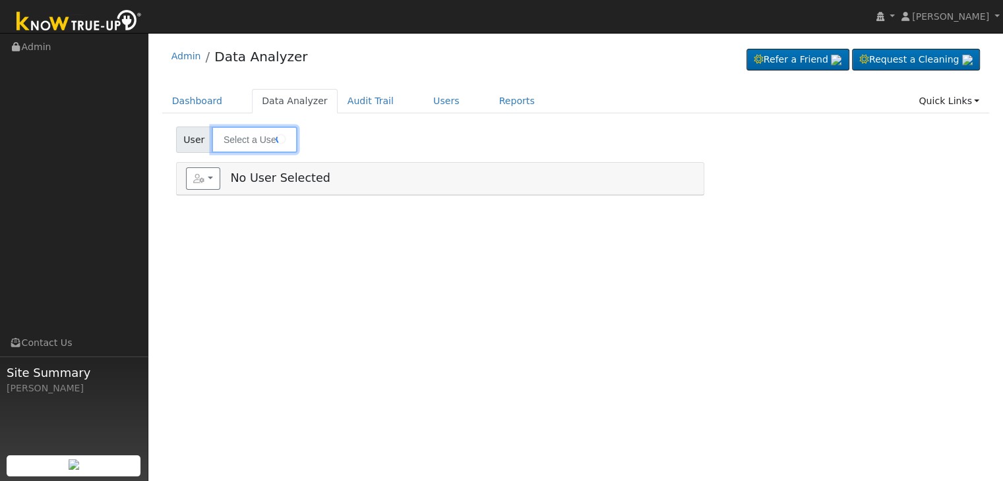
type input "[PERSON_NAME] & [PERSON_NAME]"
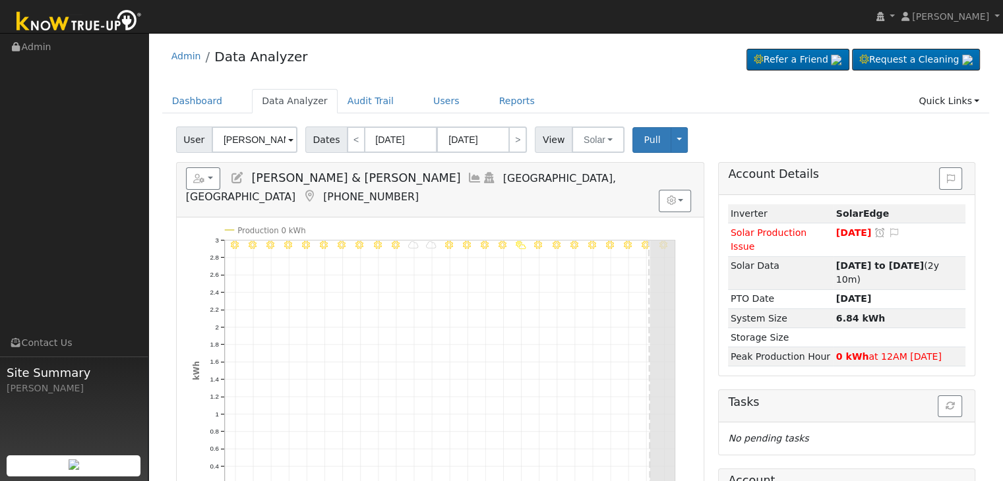
click at [235, 177] on icon at bounding box center [237, 178] width 15 height 12
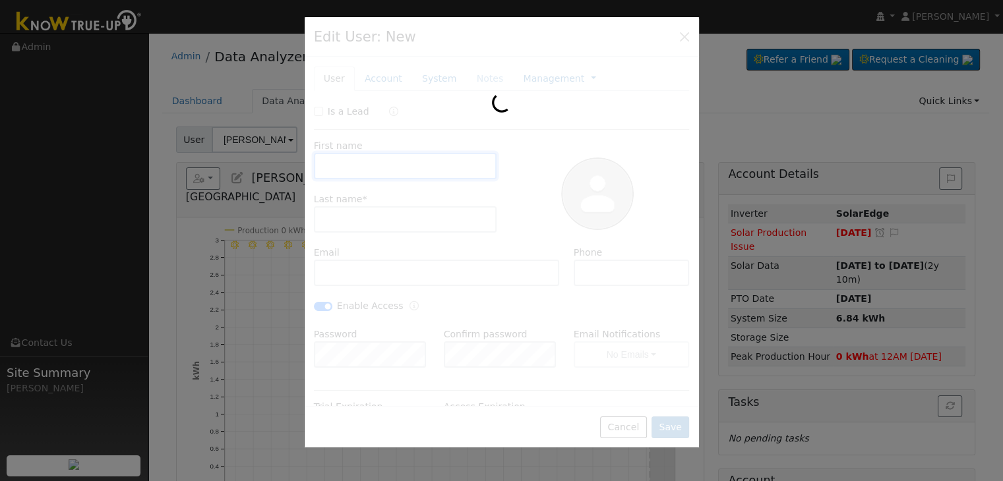
type input "[PERSON_NAME] & [PERSON_NAME]"
type input "Romero"
type input "james.romero@yahoo.com"
type input "423-480-1132"
checkbox input "true"
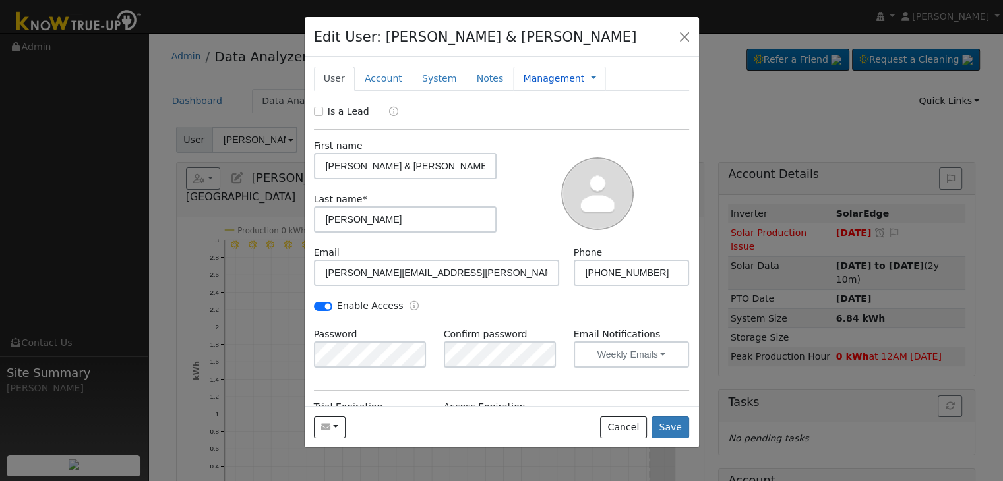
click at [552, 80] on link "Management" at bounding box center [553, 79] width 61 height 14
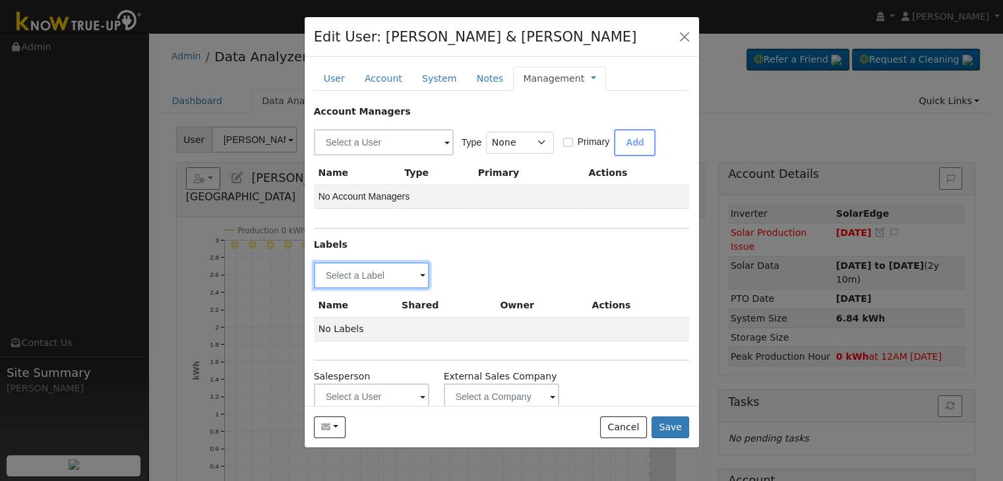
click at [380, 264] on input "text" at bounding box center [372, 275] width 116 height 26
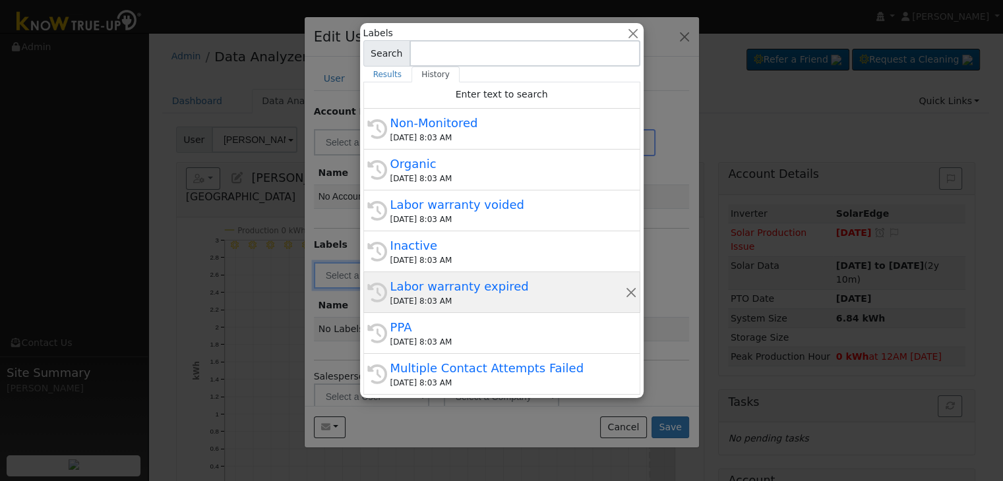
click at [483, 292] on div "Labor warranty expired" at bounding box center [507, 287] width 235 height 18
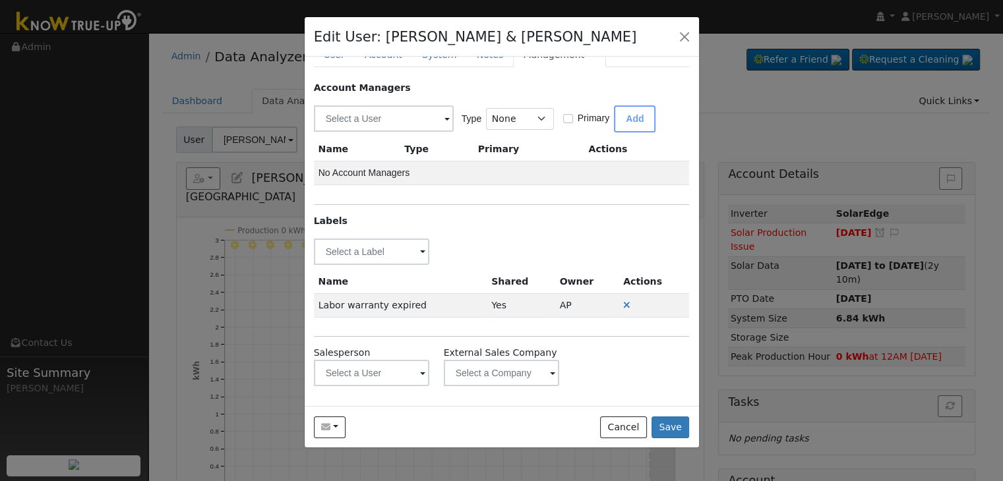
scroll to position [24, 0]
click at [672, 422] on button "Save" at bounding box center [670, 428] width 38 height 22
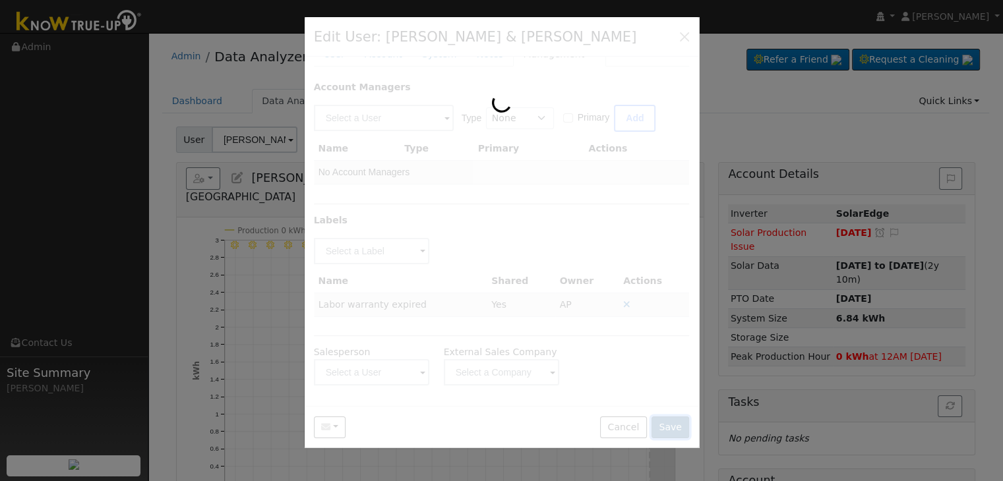
scroll to position [0, 0]
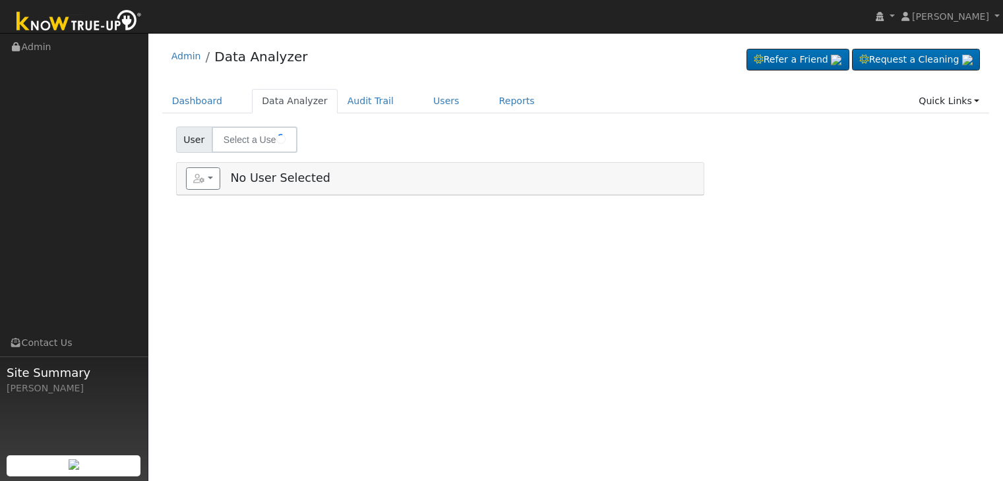
type input "[PERSON_NAME]"
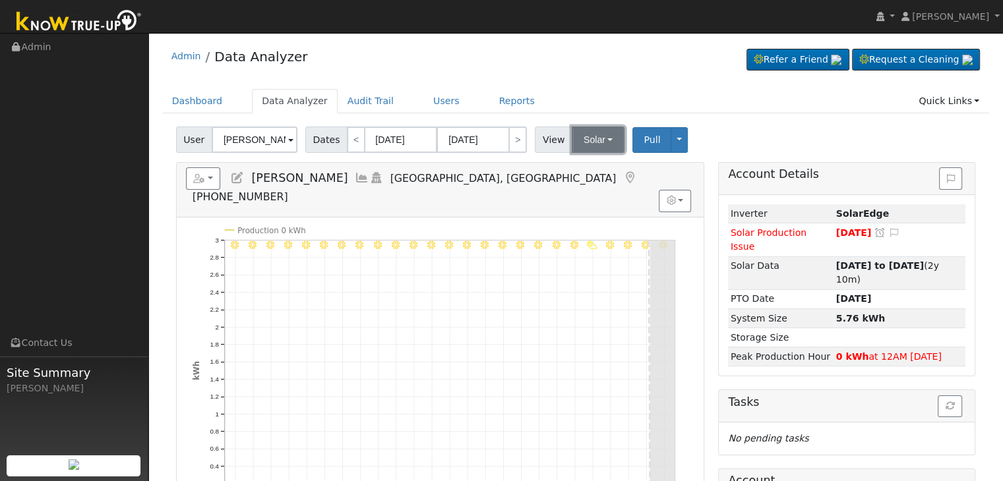
click at [593, 133] on button "Solar" at bounding box center [598, 140] width 53 height 26
click at [586, 165] on link "Utility" at bounding box center [615, 169] width 92 height 18
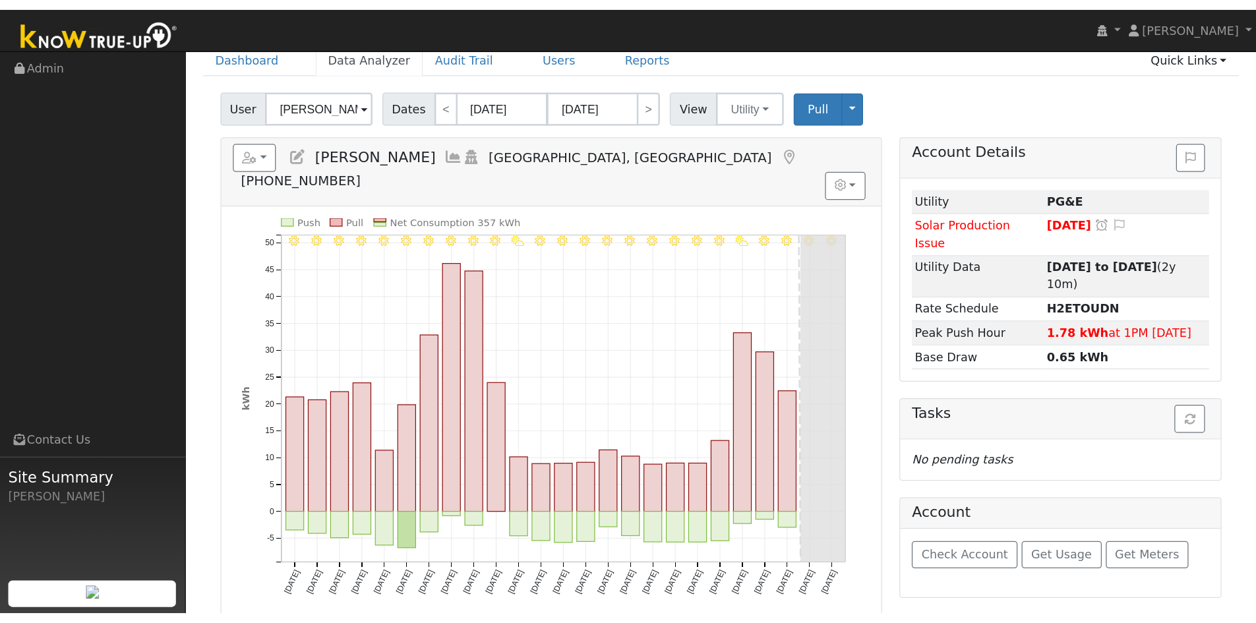
scroll to position [66, 0]
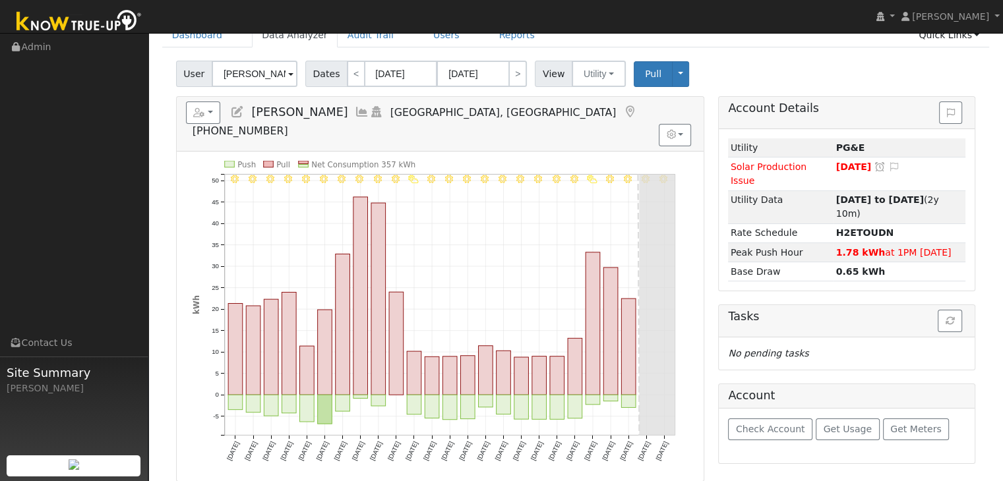
click at [622, 113] on icon at bounding box center [629, 112] width 15 height 12
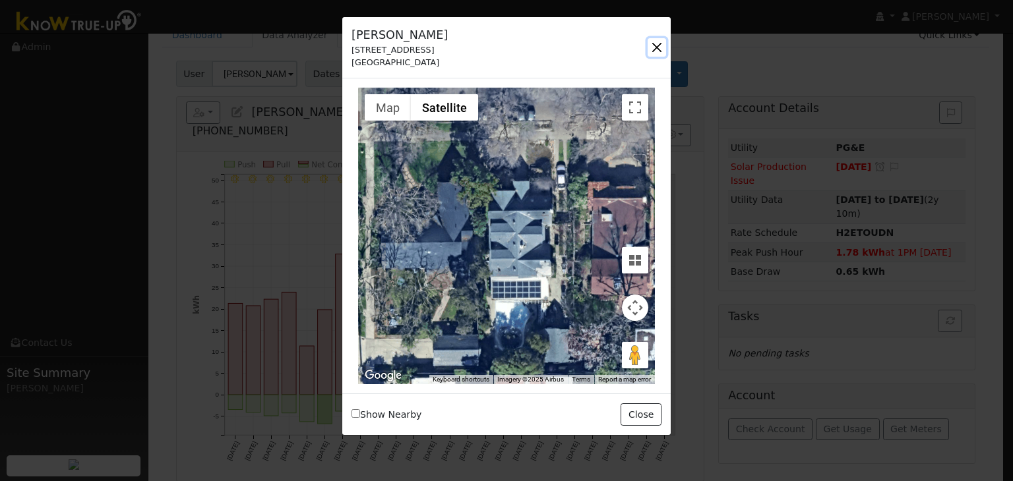
click at [653, 45] on button "button" at bounding box center [656, 47] width 18 height 18
